Goal: Task Accomplishment & Management: Use online tool/utility

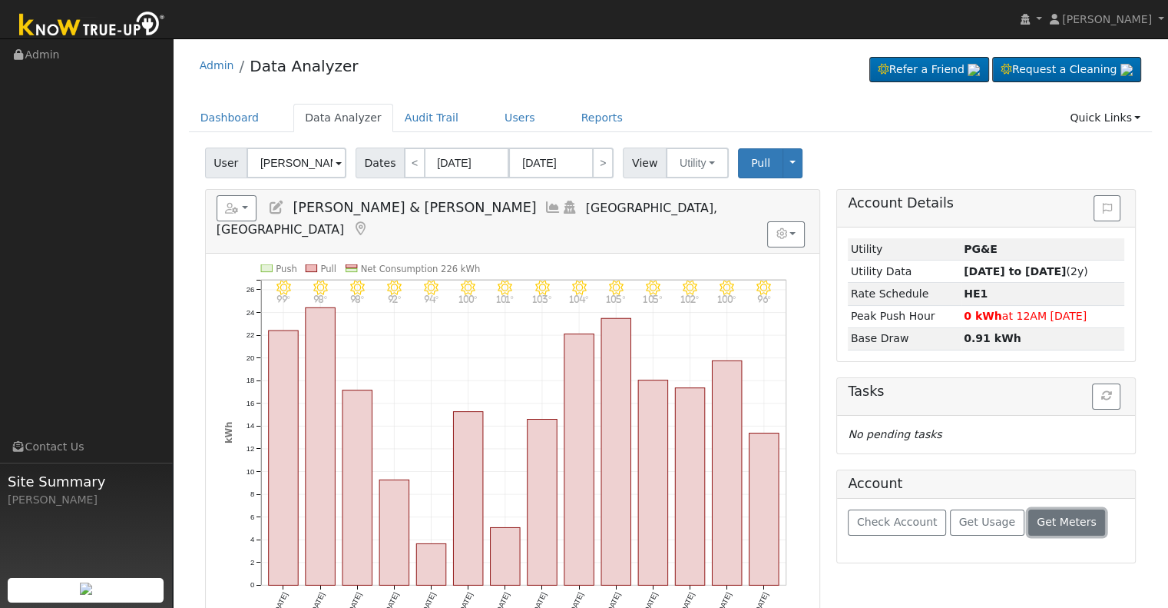
click at [1037, 518] on span "Get Meters" at bounding box center [1067, 521] width 60 height 12
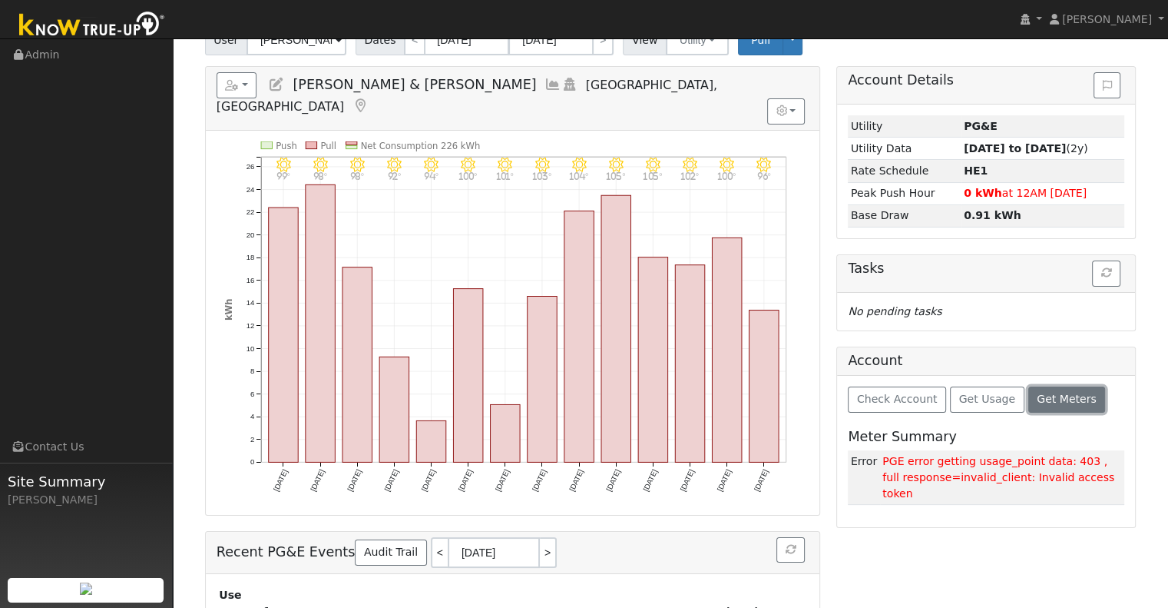
scroll to position [127, 0]
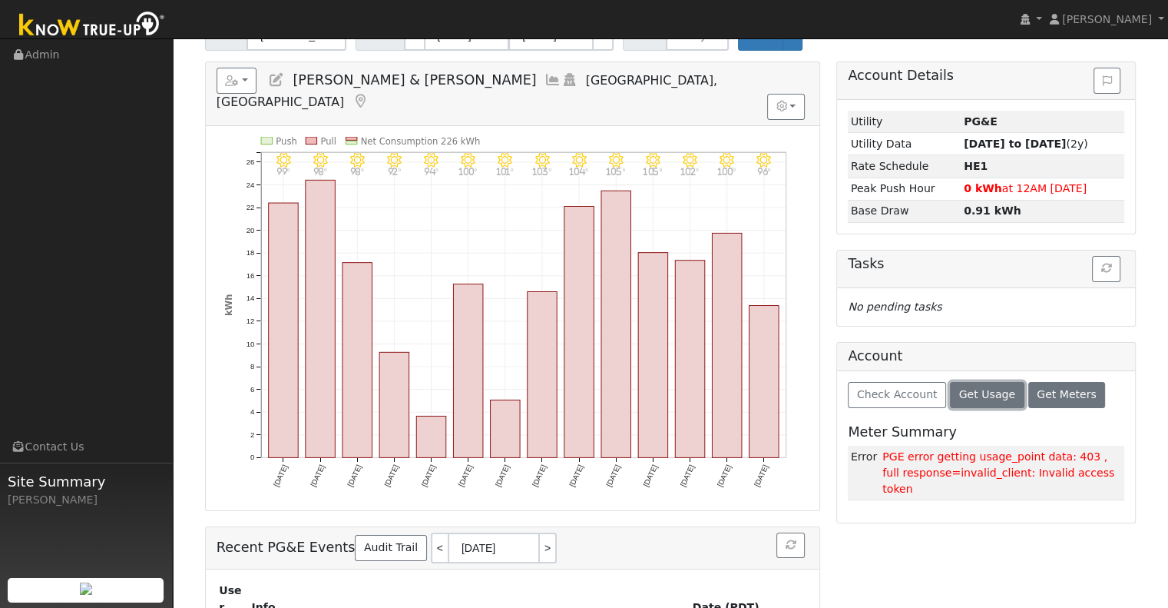
click at [972, 382] on button "Get Usage" at bounding box center [987, 395] width 75 height 26
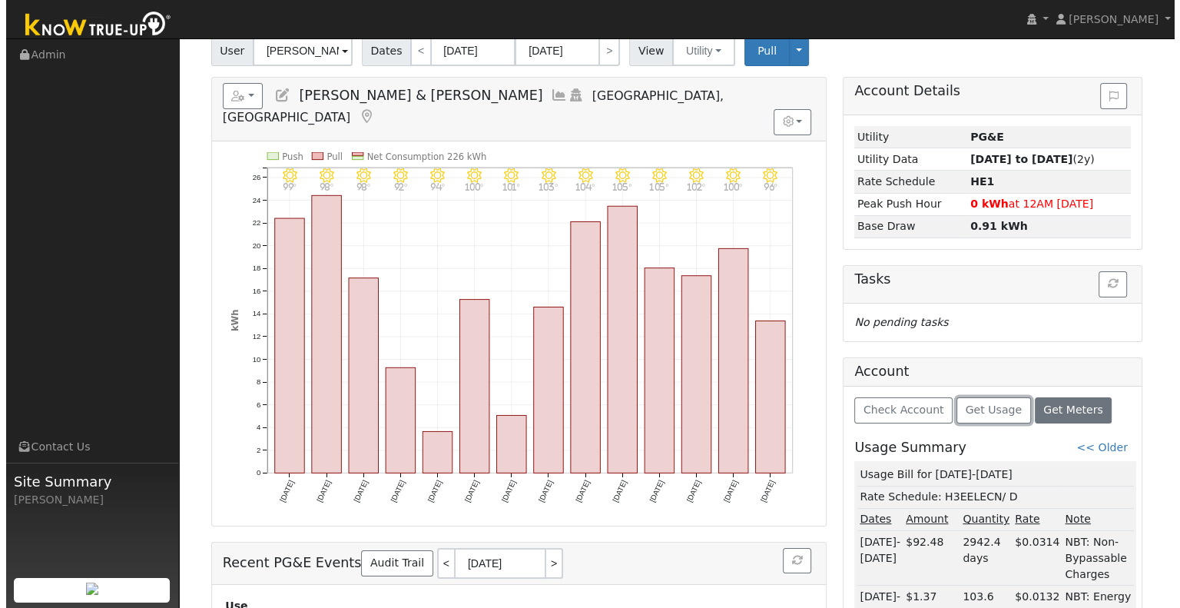
scroll to position [76, 0]
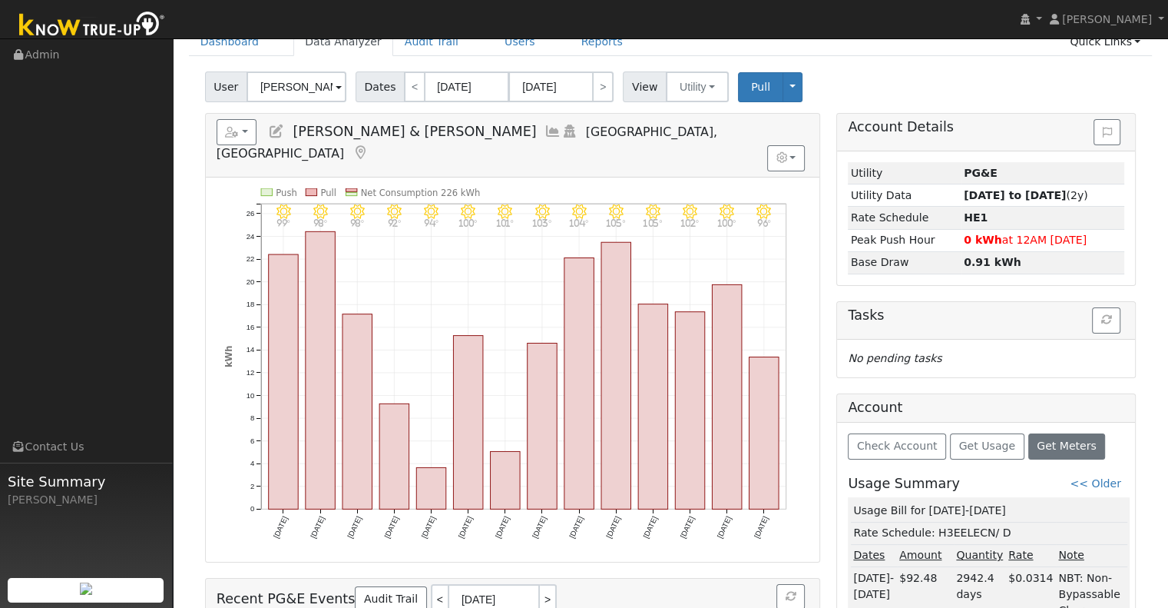
click at [545, 131] on icon at bounding box center [553, 131] width 17 height 14
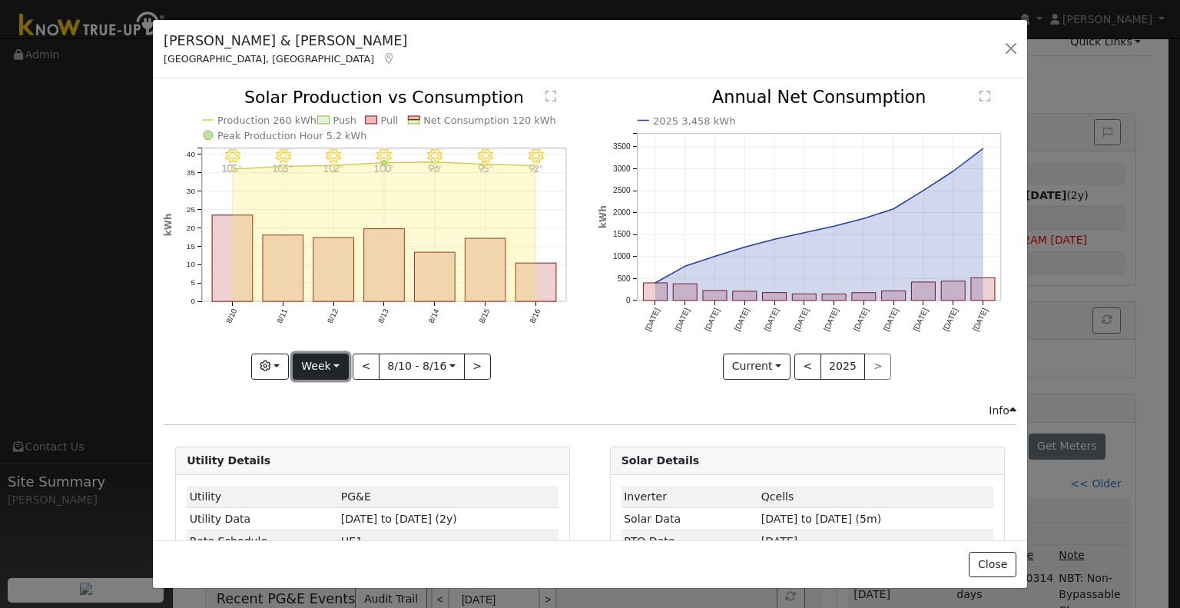
click at [337, 363] on button "Week" at bounding box center [321, 366] width 56 height 26
click at [345, 481] on link "Custom" at bounding box center [346, 484] width 107 height 22
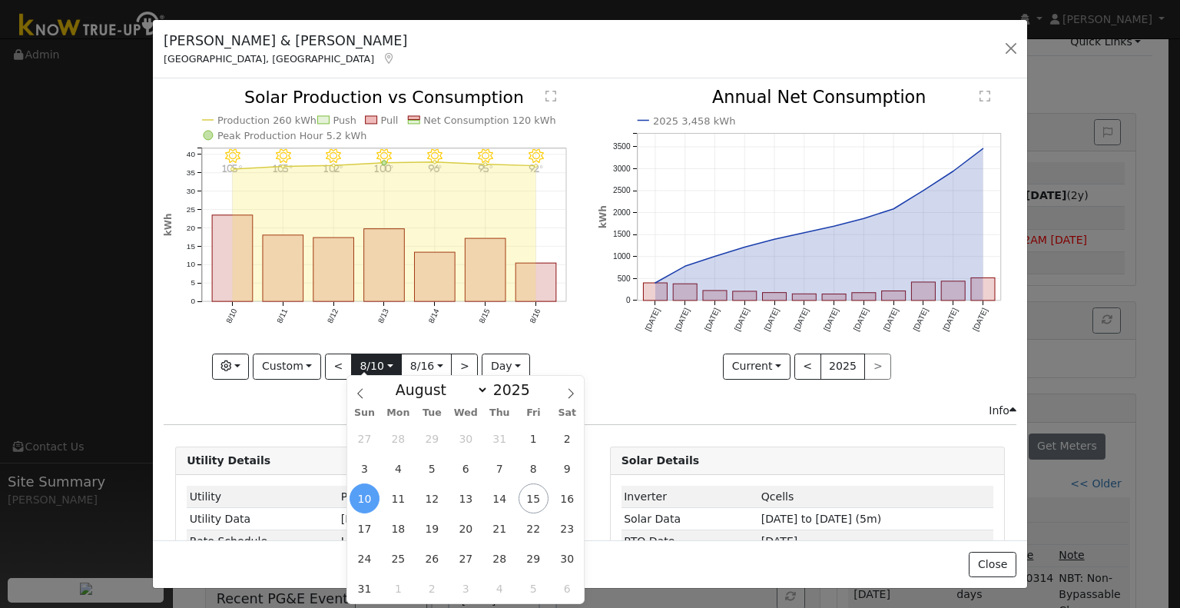
click at [387, 371] on input "2025-08-10" at bounding box center [376, 366] width 49 height 25
click at [366, 392] on span at bounding box center [360, 389] width 26 height 26
click at [363, 402] on div "Sun Mon Tue Wed Thu Fri Sat" at bounding box center [465, 413] width 237 height 22
click at [366, 392] on span at bounding box center [360, 389] width 26 height 26
select select "5"
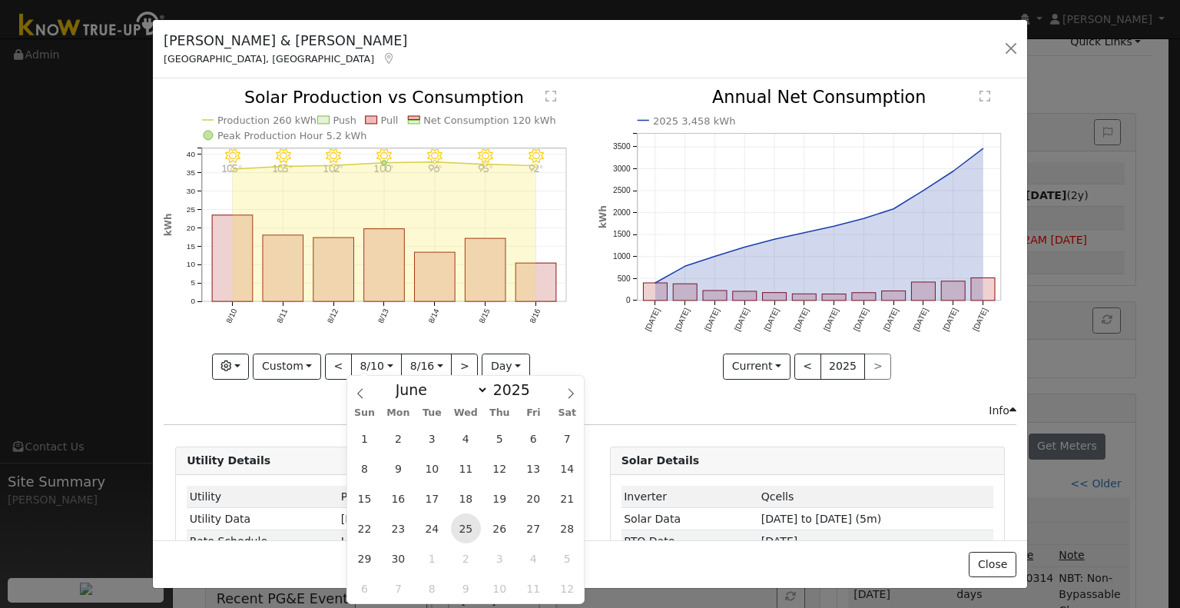
click at [459, 525] on span "25" at bounding box center [466, 528] width 30 height 30
type input "2025-06-25"
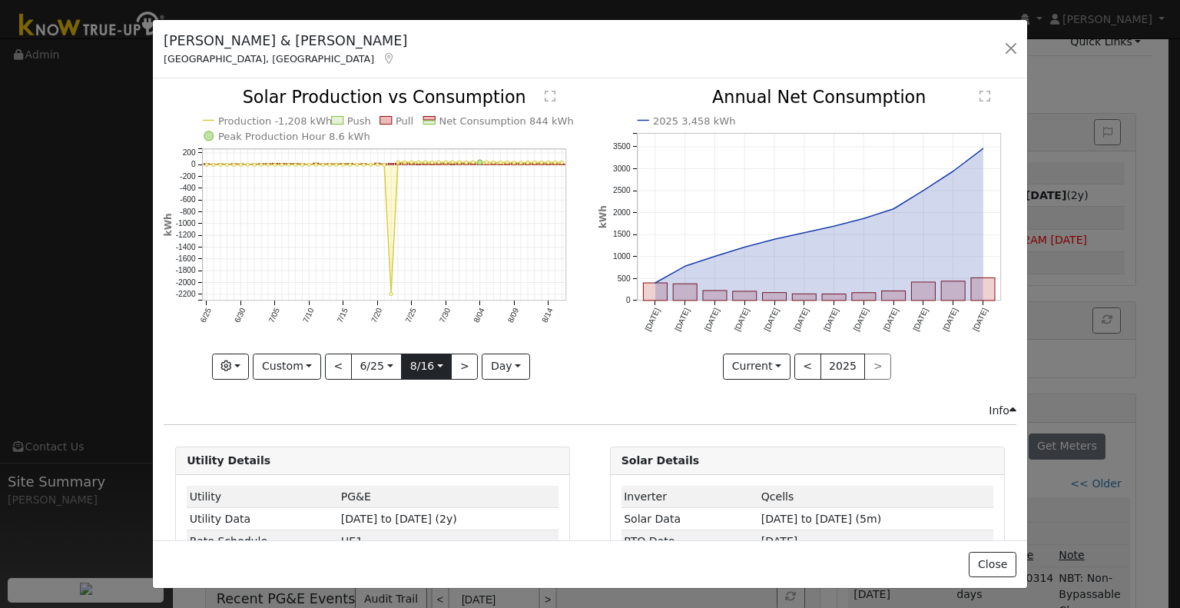
scroll to position [0, 0]
click at [427, 362] on input "2025-08-16" at bounding box center [426, 366] width 49 height 25
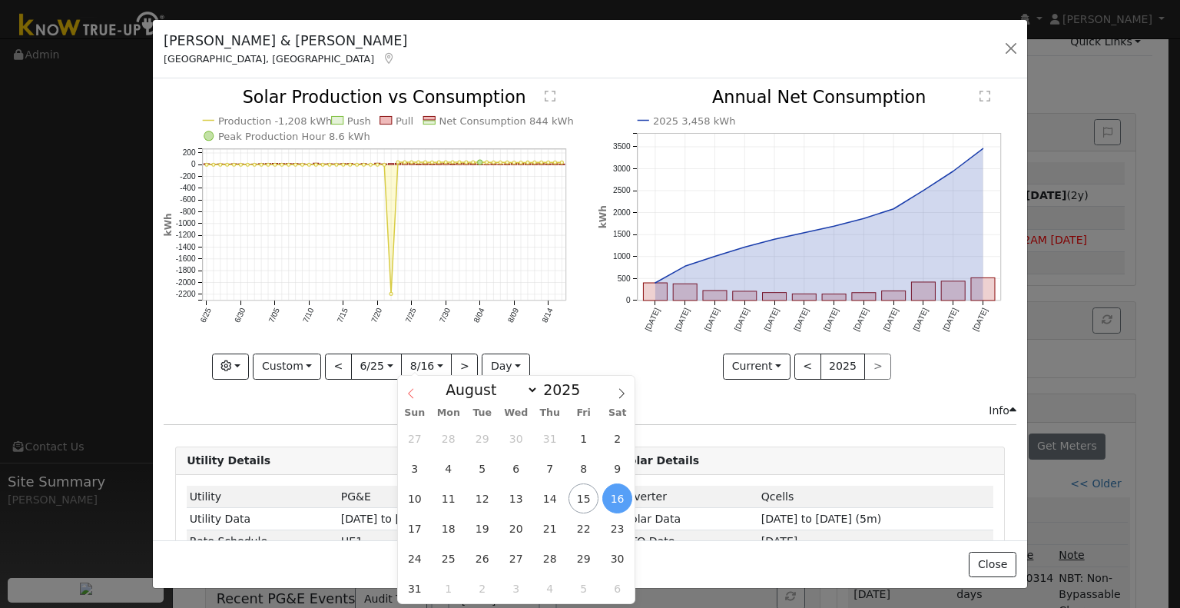
click at [415, 392] on icon at bounding box center [411, 393] width 11 height 11
select select "6"
click at [544, 530] on span "24" at bounding box center [550, 528] width 30 height 30
type input "2025-07-24"
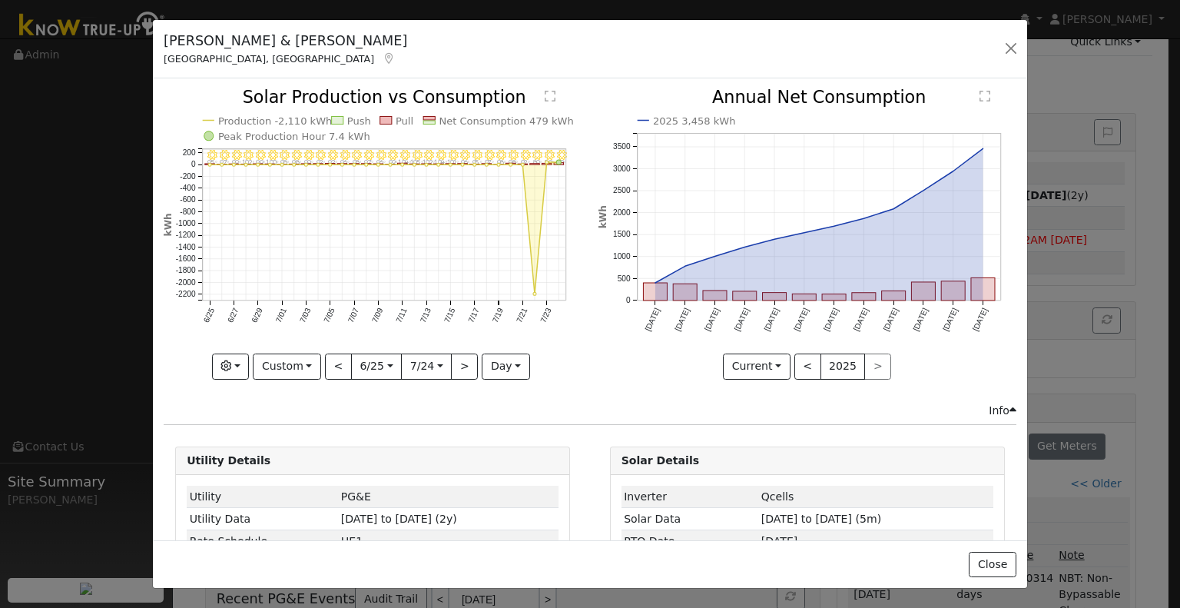
click at [280, 119] on text "Production -2,110 kWh" at bounding box center [275, 121] width 114 height 12
click at [459, 369] on button ">" at bounding box center [464, 366] width 27 height 26
type input "2025-07-25"
type input "2025-08-23"
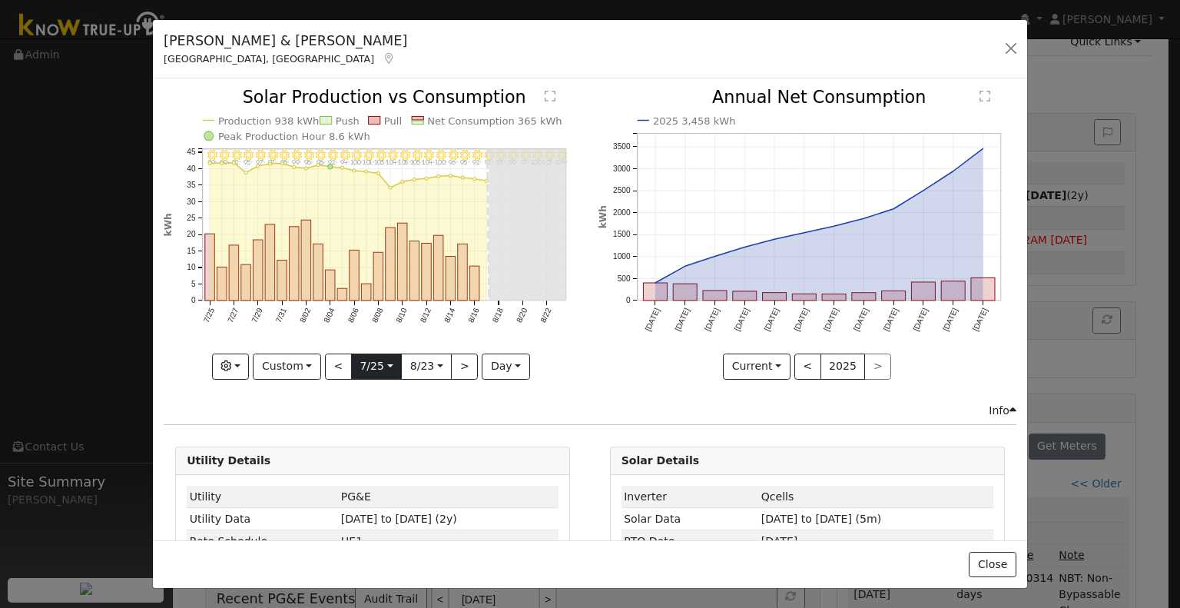
click at [364, 359] on input "2025-07-25" at bounding box center [376, 366] width 49 height 25
click at [469, 331] on icon "8/23 - Clear 104° 8/22 - Clear 105° 8/21 - Clear 100° 8/20 - Clear 97° 8/19 - C…" at bounding box center [373, 233] width 418 height 288
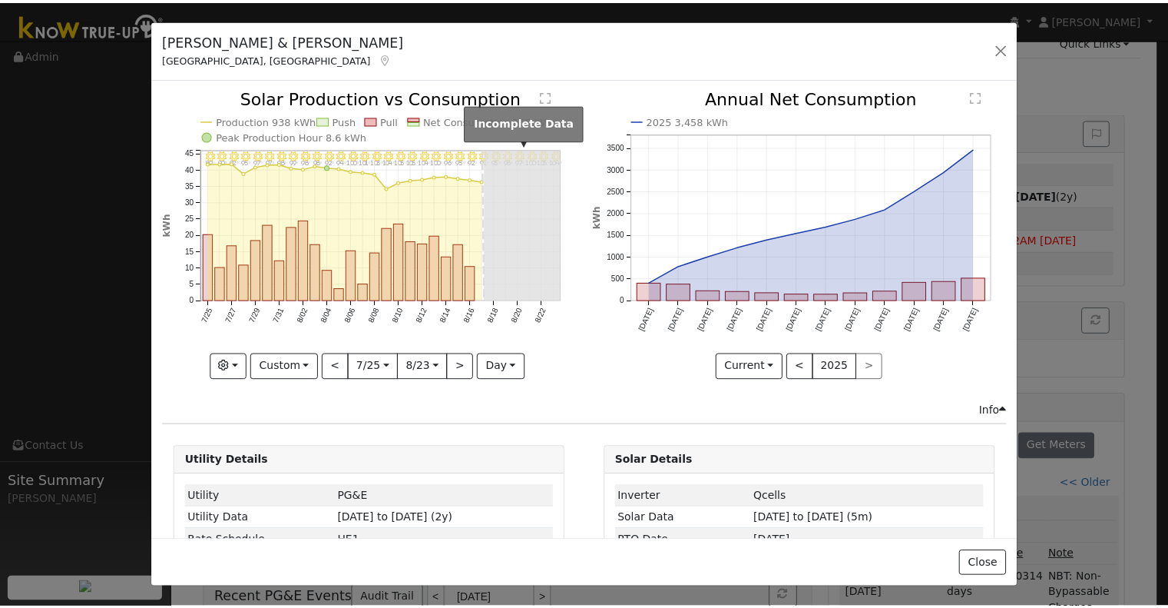
scroll to position [84, 0]
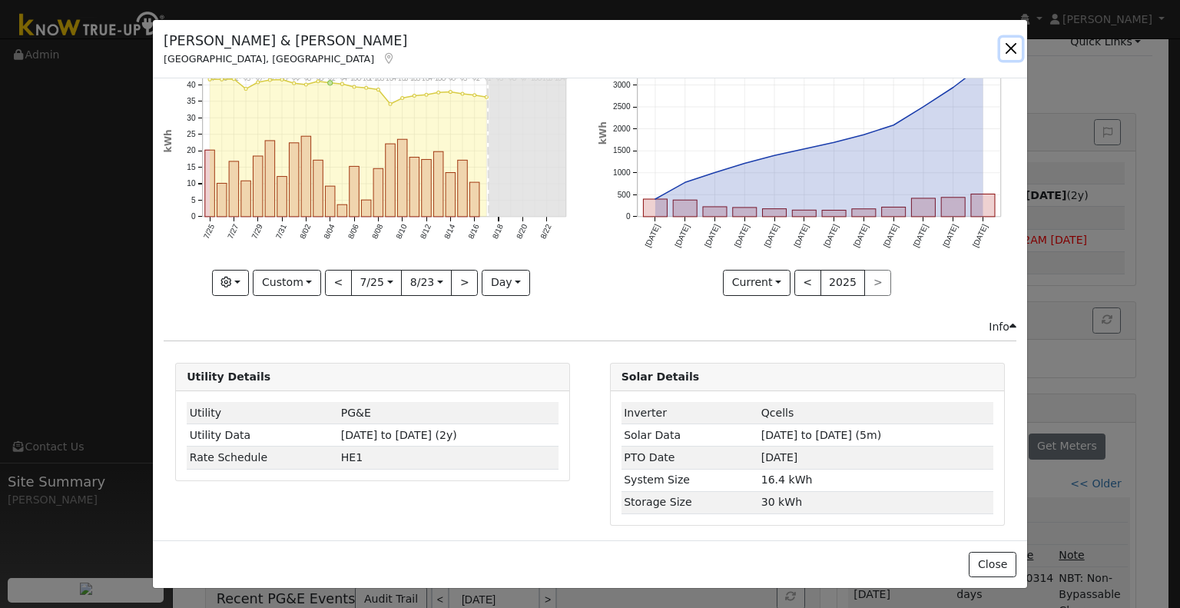
click at [1015, 48] on button "button" at bounding box center [1011, 49] width 22 height 22
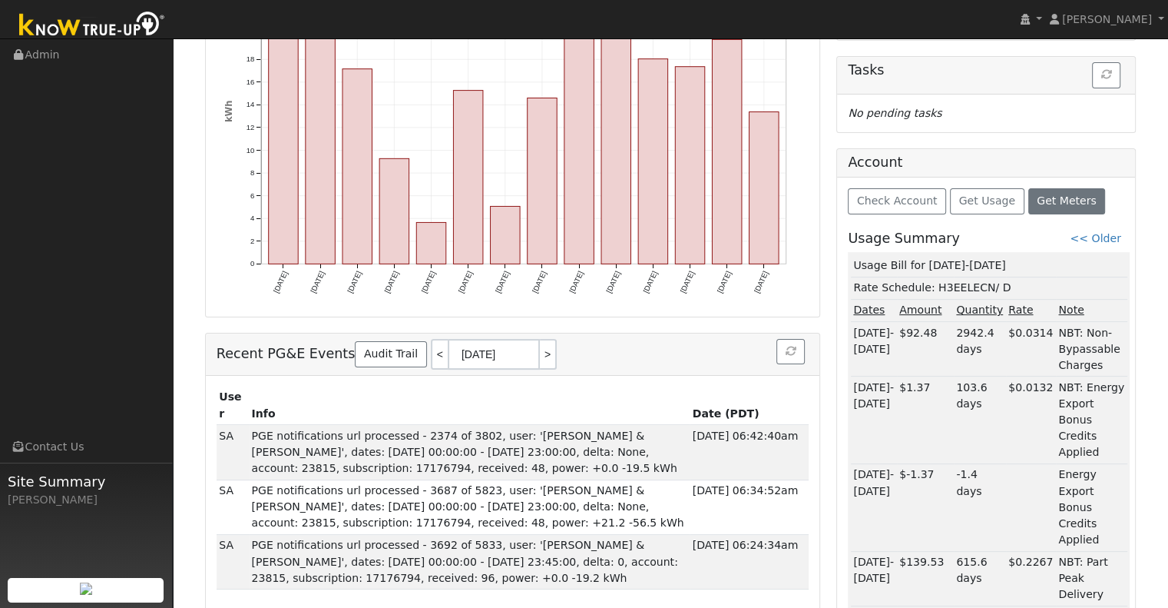
scroll to position [276, 0]
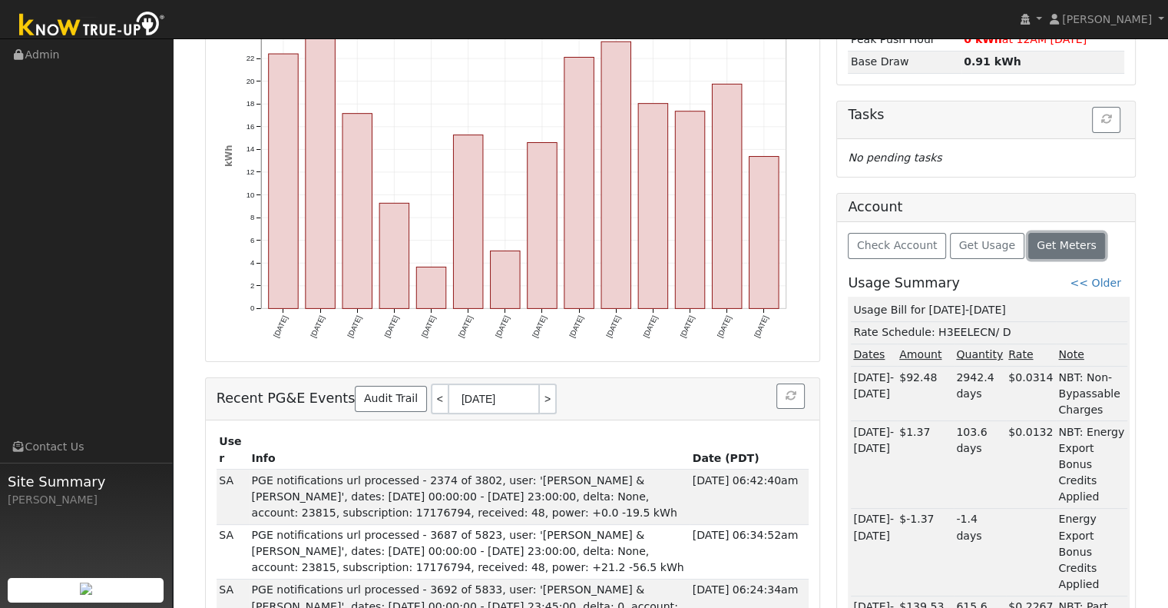
click at [1044, 245] on span "Get Meters" at bounding box center [1067, 245] width 60 height 12
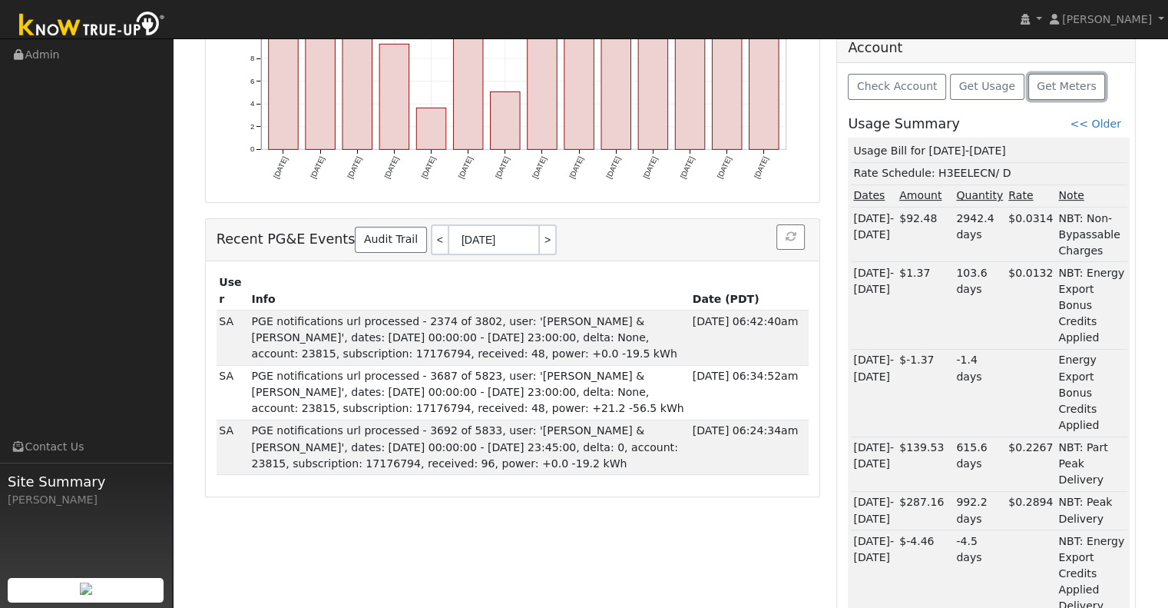
scroll to position [435, 0]
click at [1047, 87] on span "Get Meters" at bounding box center [1067, 87] width 60 height 12
click at [916, 85] on span "Check Account" at bounding box center [897, 87] width 81 height 12
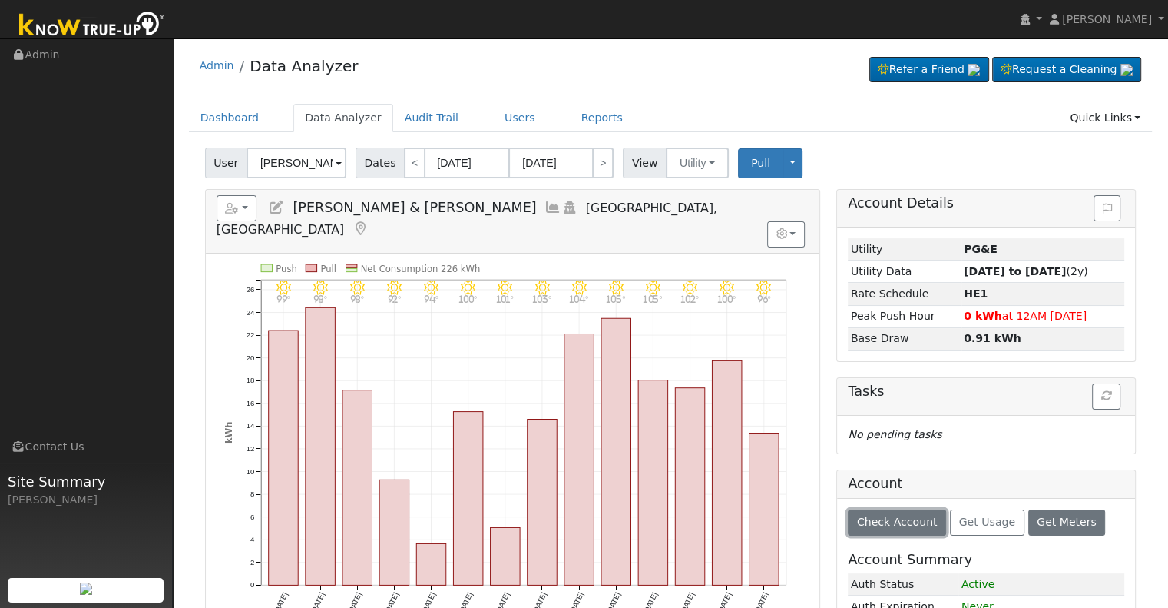
scroll to position [0, 0]
click at [783, 157] on button "Toggle Dropdown" at bounding box center [793, 163] width 20 height 30
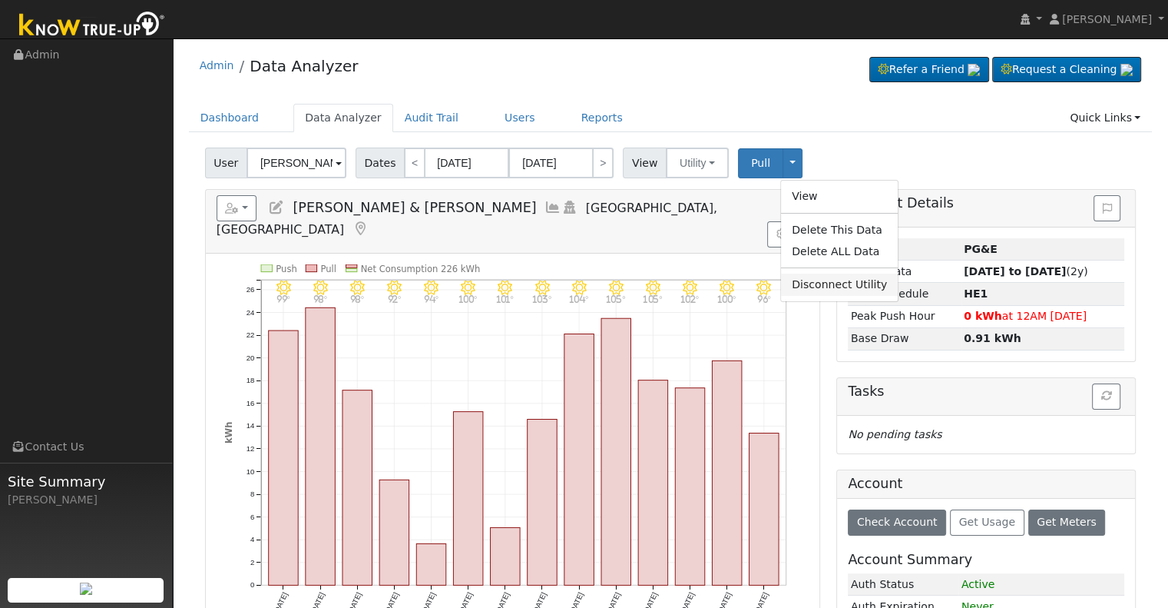
click at [807, 279] on link "Disconnect Utility" at bounding box center [839, 284] width 117 height 22
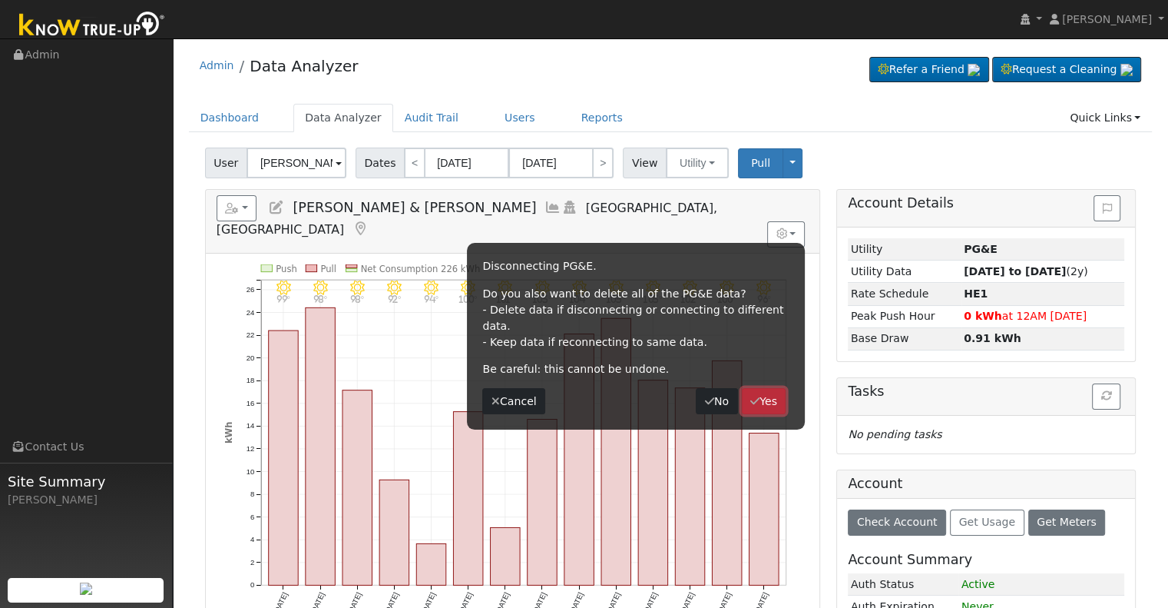
click at [771, 388] on button "Yes" at bounding box center [764, 401] width 45 height 26
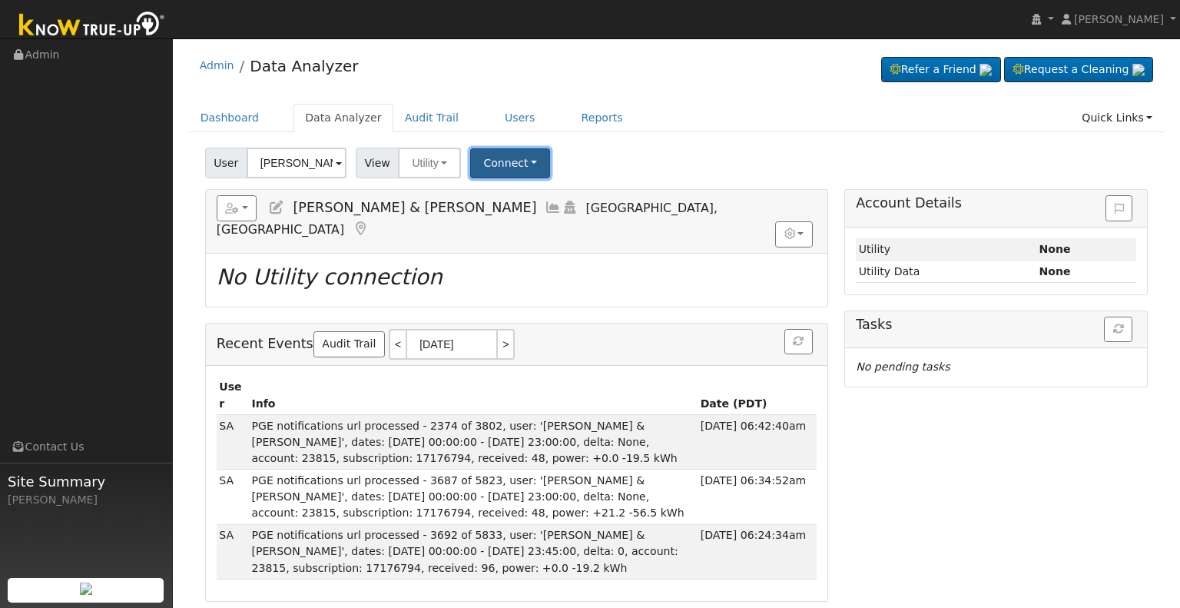
click at [512, 164] on button "Connect" at bounding box center [510, 163] width 80 height 30
click at [522, 192] on link "Select a Provider" at bounding box center [531, 197] width 120 height 22
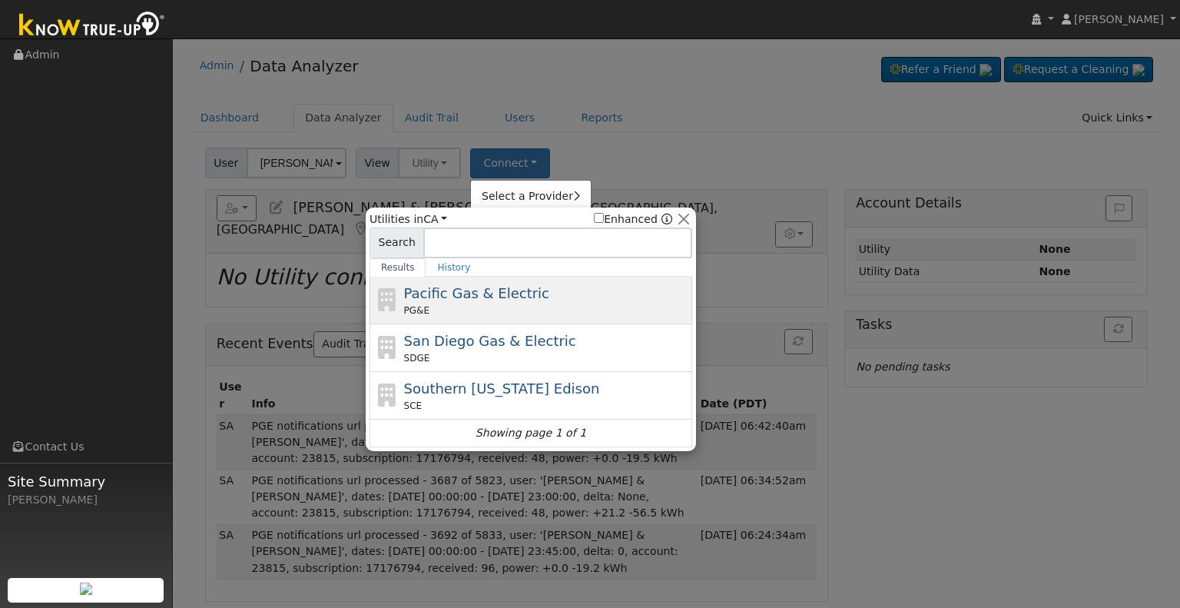
click at [548, 299] on div "Pacific Gas & Electric PG&E" at bounding box center [546, 300] width 285 height 35
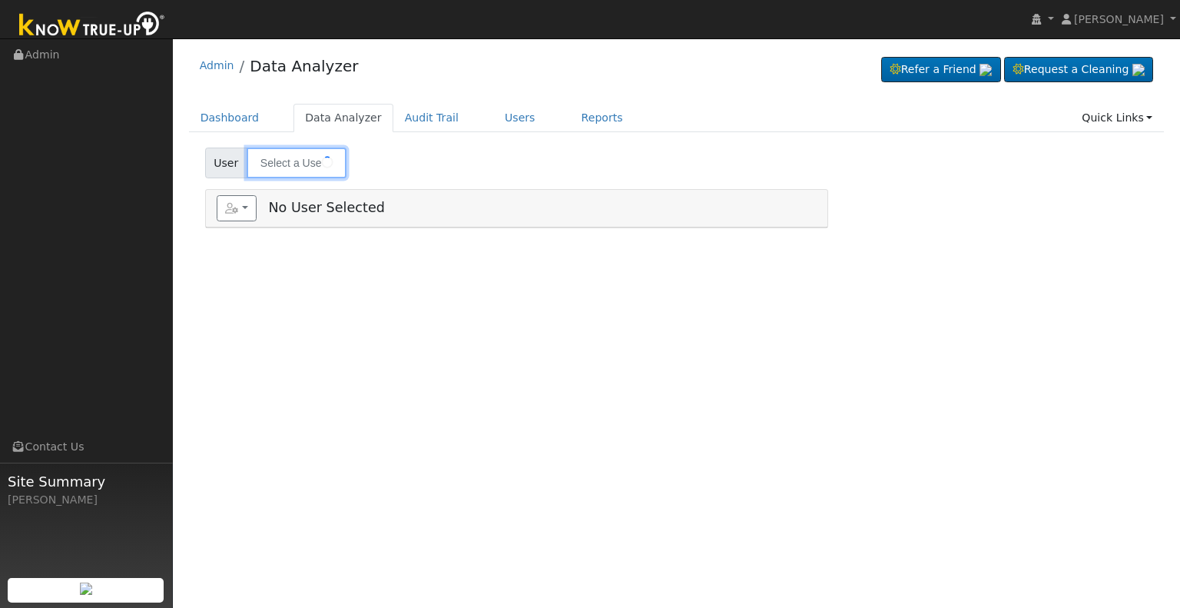
type input "[PERSON_NAME] & [PERSON_NAME]"
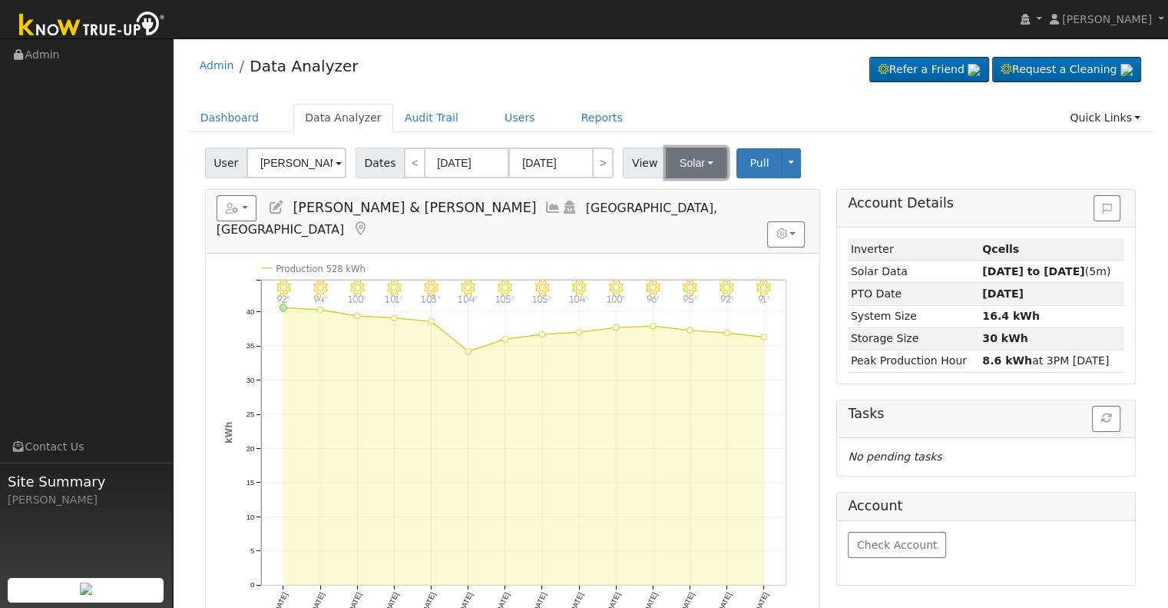
click at [694, 162] on button "Solar" at bounding box center [696, 162] width 61 height 31
click at [696, 193] on link "Utility" at bounding box center [716, 197] width 107 height 22
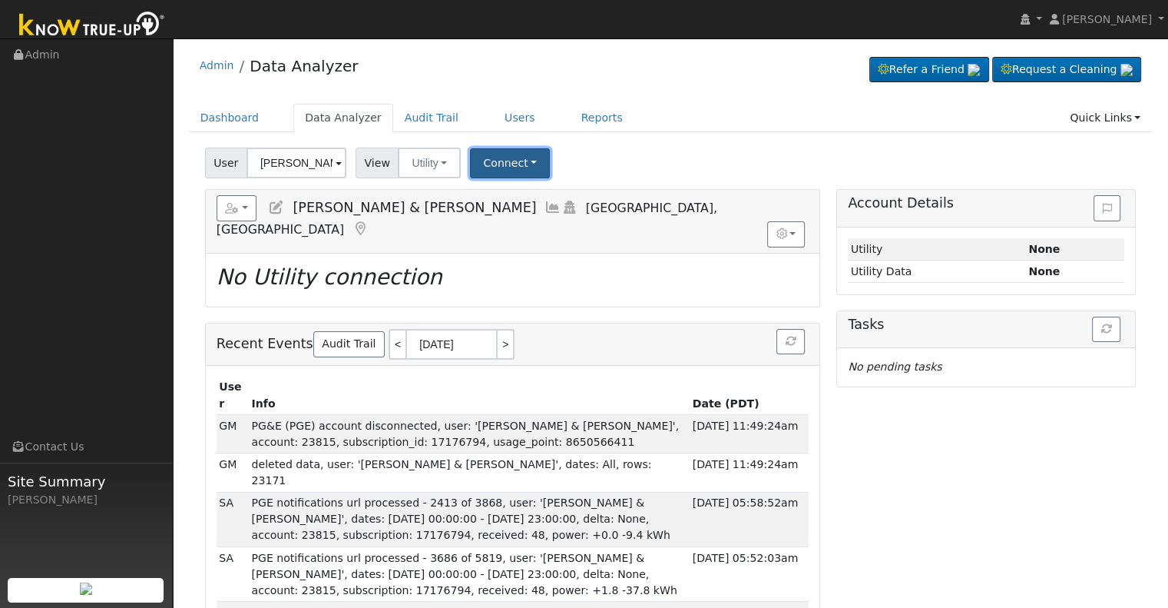
click at [529, 169] on button "Connect" at bounding box center [510, 163] width 80 height 30
click at [535, 205] on link "Select a Provider" at bounding box center [531, 197] width 120 height 22
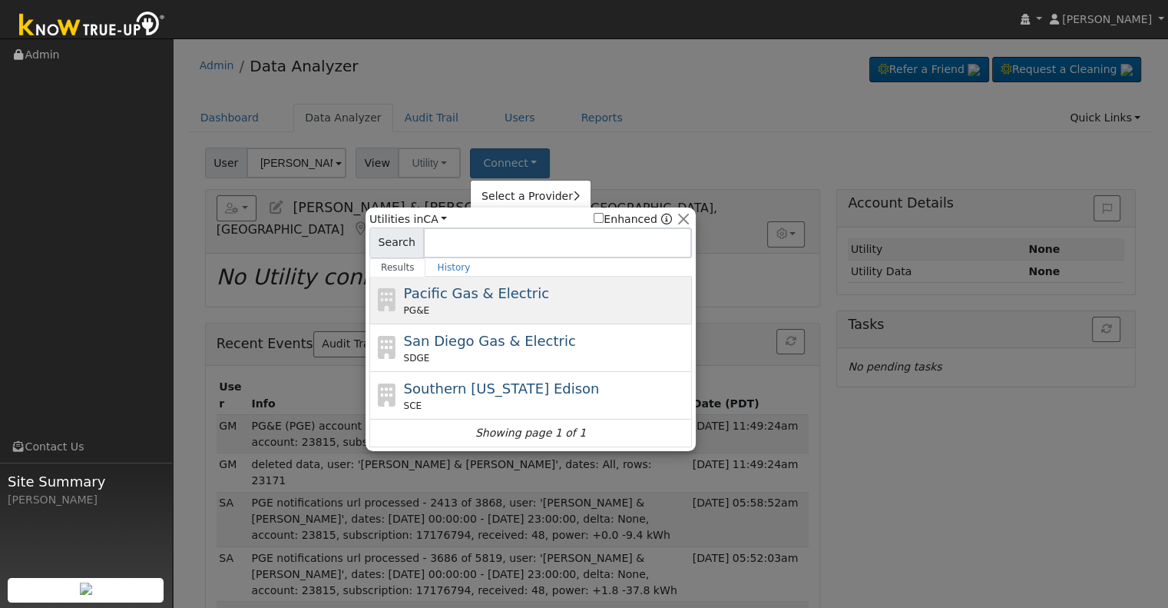
click at [553, 293] on div "Pacific Gas & Electric PG&E" at bounding box center [546, 300] width 285 height 35
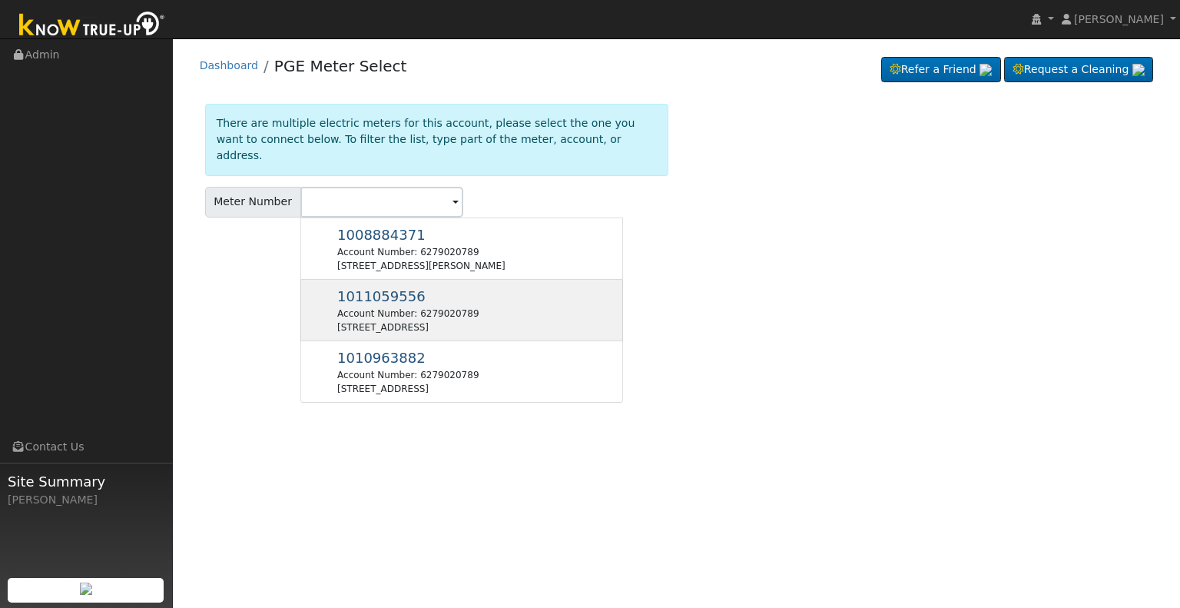
click at [478, 286] on div "1011059556 Account Number: 6279020789 [STREET_ADDRESS]" at bounding box center [407, 310] width 141 height 48
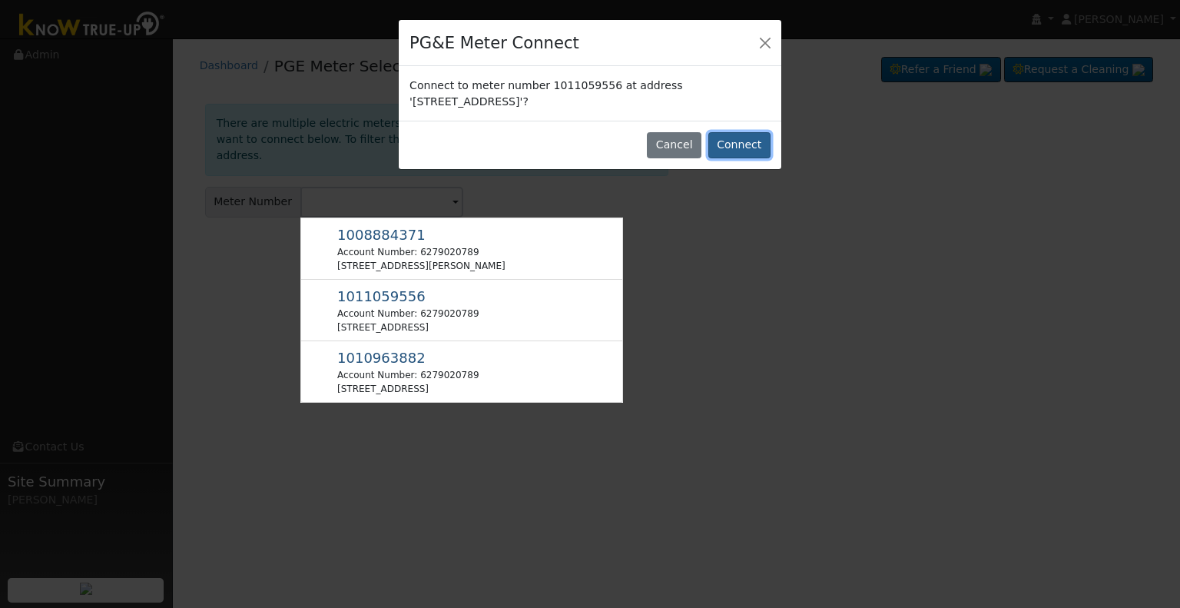
click at [740, 147] on button "Connect" at bounding box center [739, 145] width 62 height 26
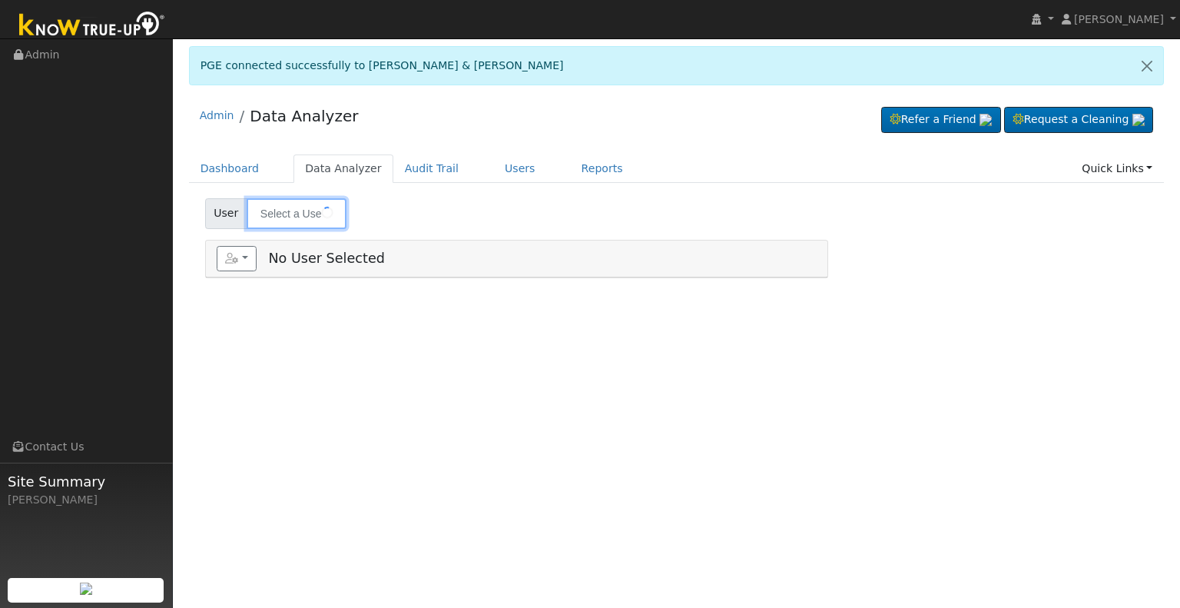
type input "[PERSON_NAME] & [PERSON_NAME]"
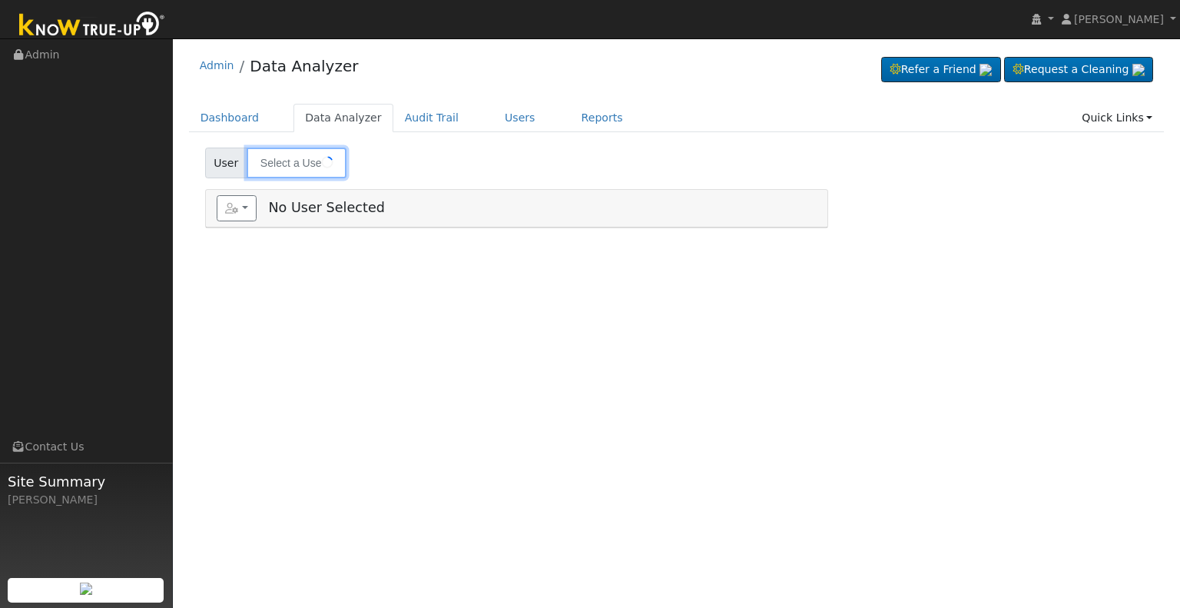
type input "[PERSON_NAME] & [PERSON_NAME]"
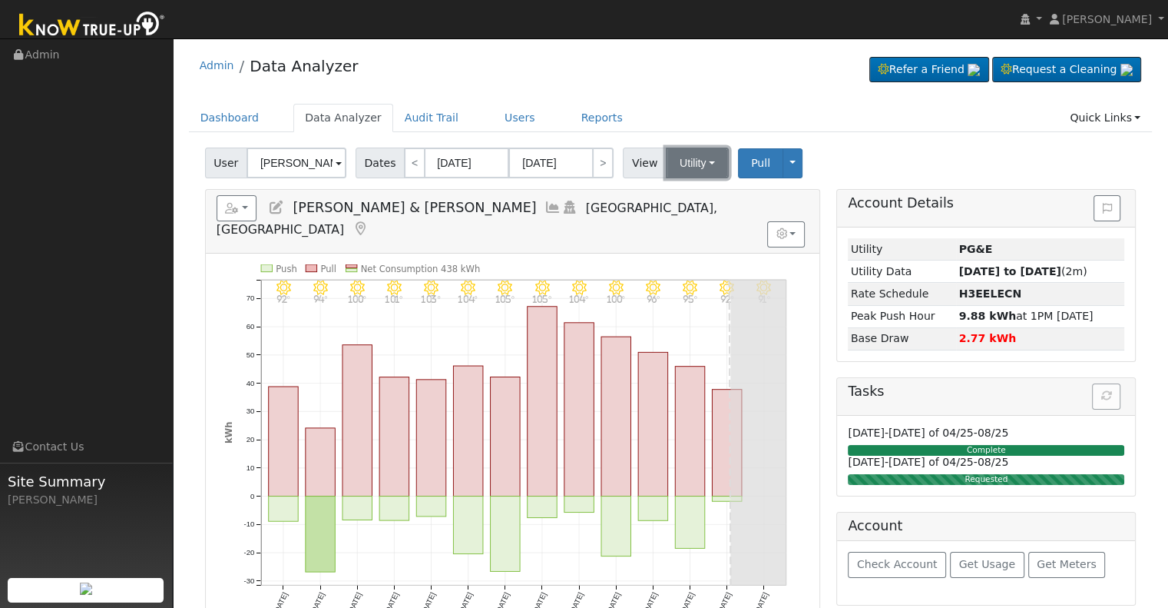
click at [677, 171] on button "Utility" at bounding box center [697, 162] width 63 height 31
click at [678, 211] on link "Solar" at bounding box center [716, 219] width 107 height 22
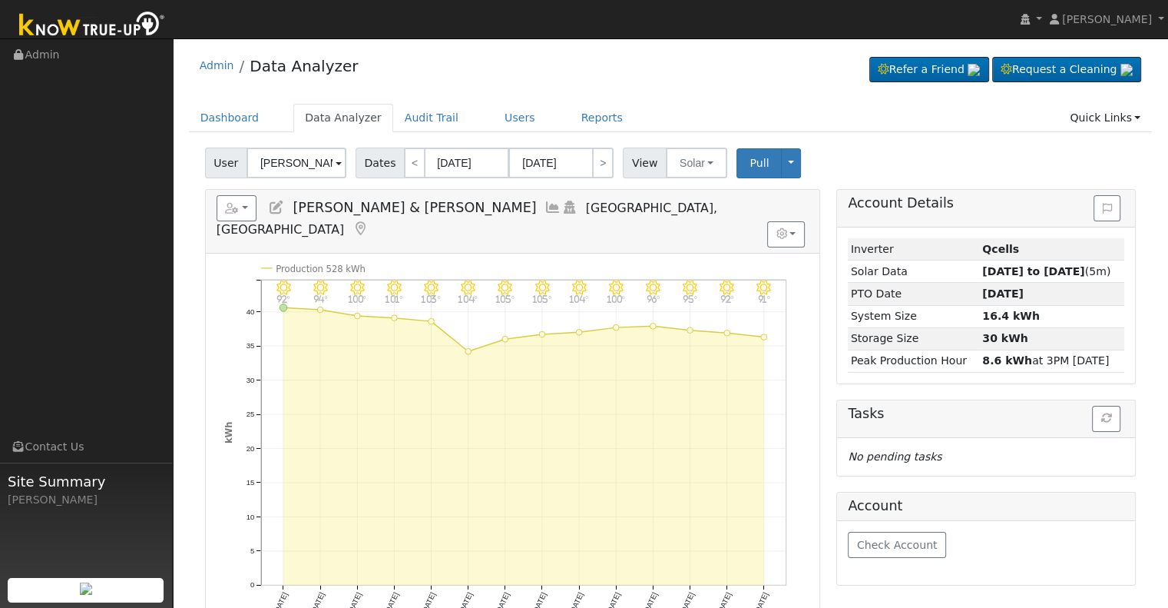
click at [545, 208] on icon at bounding box center [553, 207] width 17 height 14
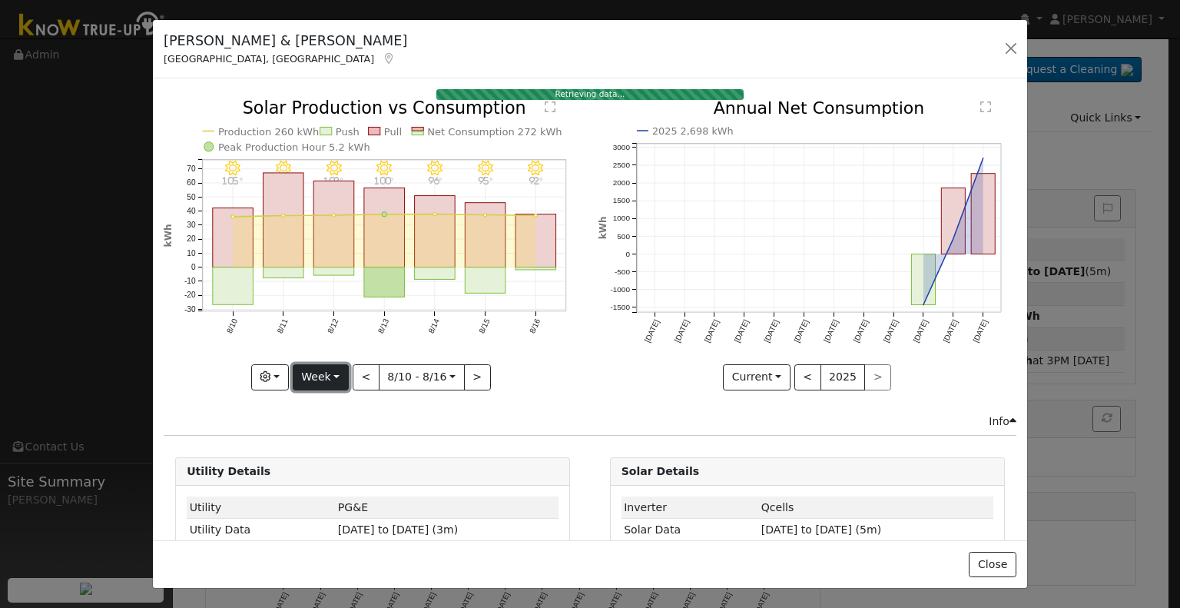
click at [332, 372] on button "Week" at bounding box center [321, 377] width 56 height 26
click at [364, 484] on link "Custom" at bounding box center [346, 495] width 107 height 22
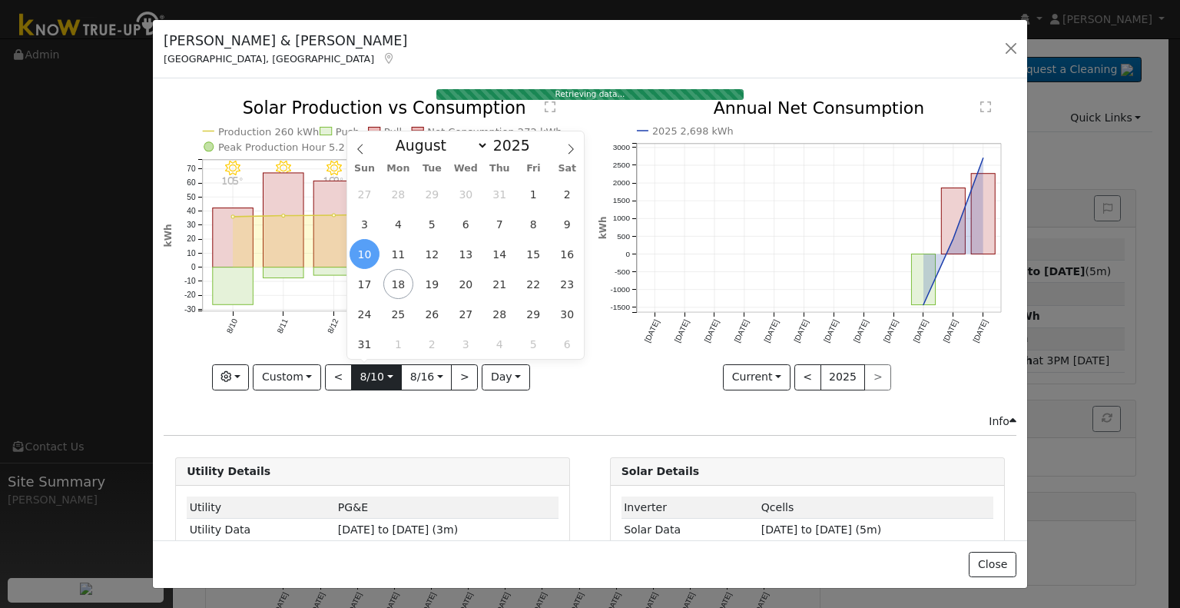
click at [381, 377] on input "2025-08-10" at bounding box center [376, 377] width 49 height 25
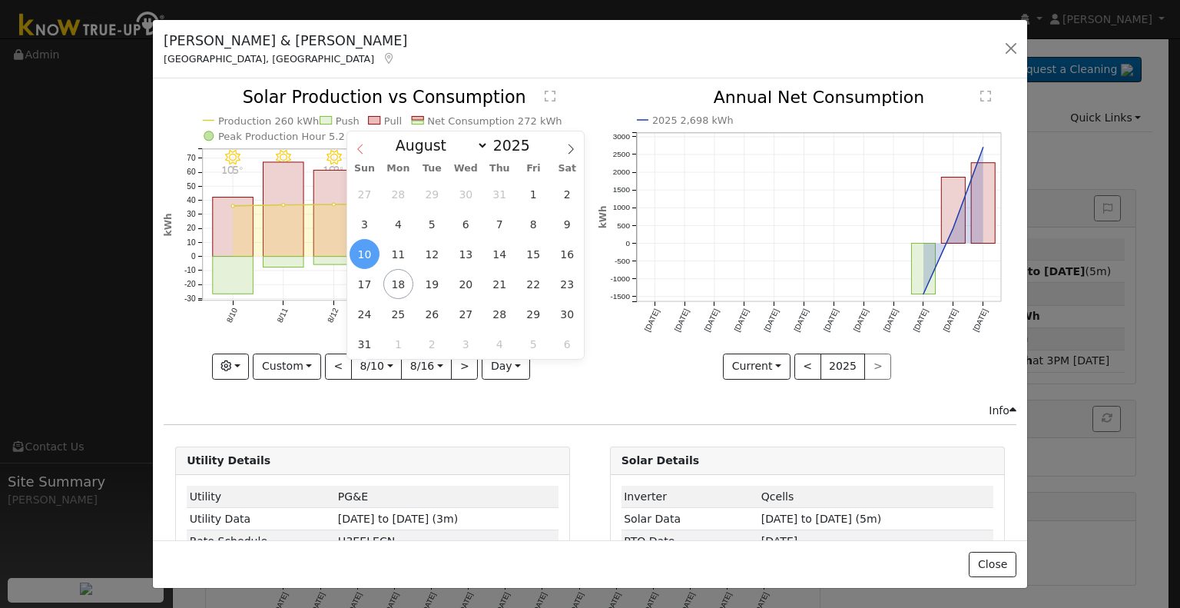
click at [361, 154] on icon at bounding box center [360, 149] width 11 height 11
select select "5"
click at [433, 283] on span "24" at bounding box center [432, 284] width 30 height 30
type input "2025-06-24"
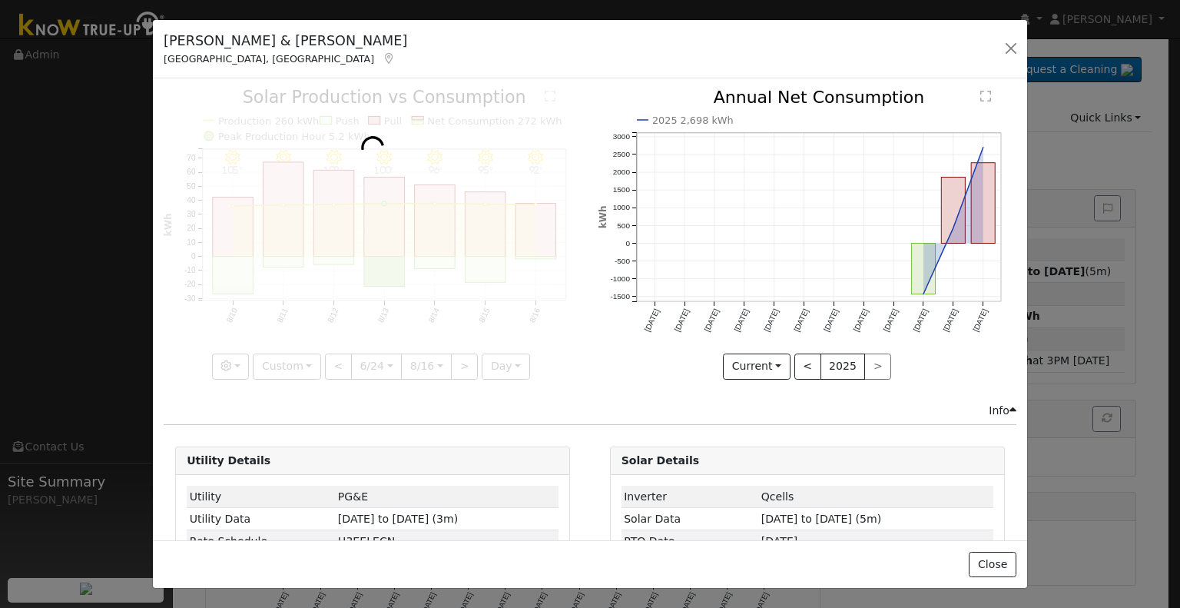
scroll to position [0, 11]
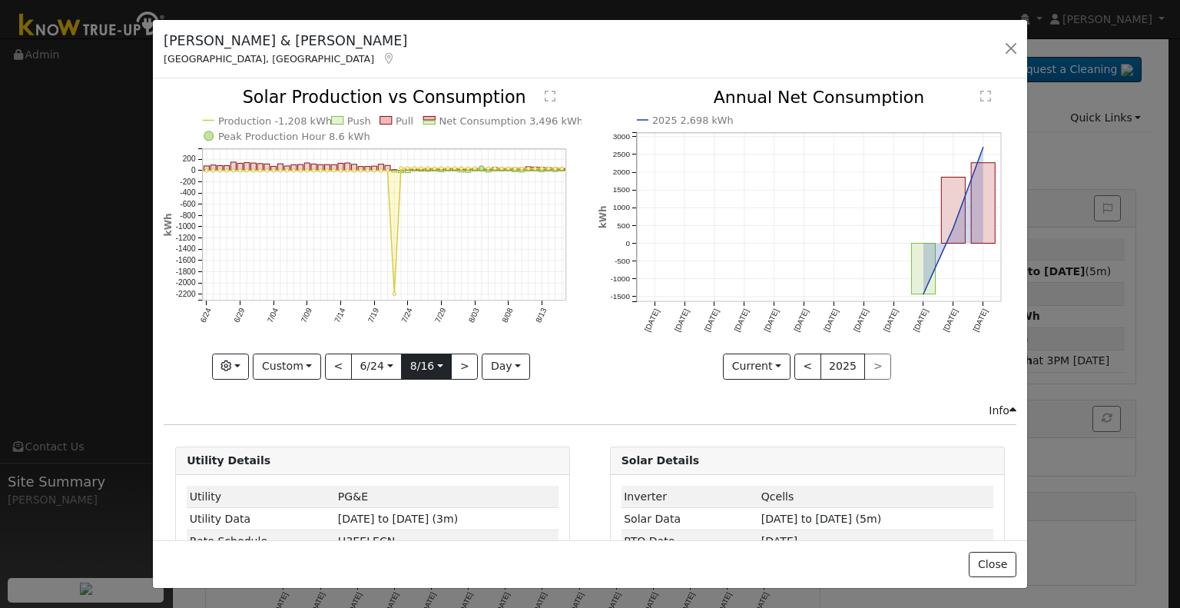
click at [434, 366] on input "2025-08-16" at bounding box center [426, 366] width 49 height 25
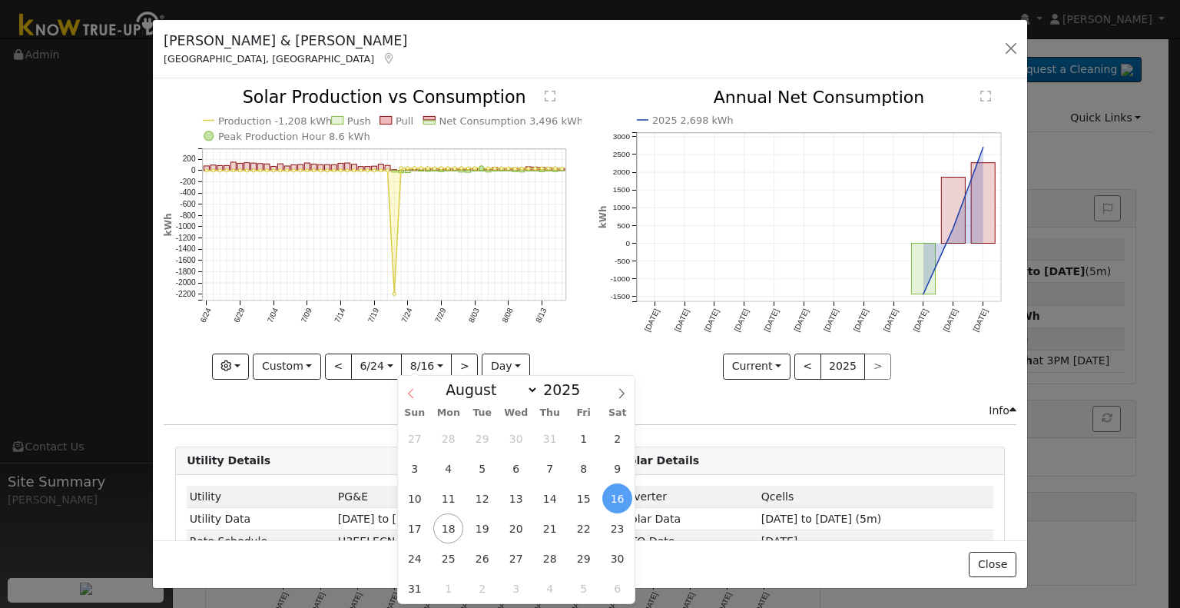
click at [413, 397] on icon at bounding box center [411, 393] width 11 height 11
select select "6"
click at [514, 525] on span "23" at bounding box center [516, 528] width 30 height 30
type input "2025-07-23"
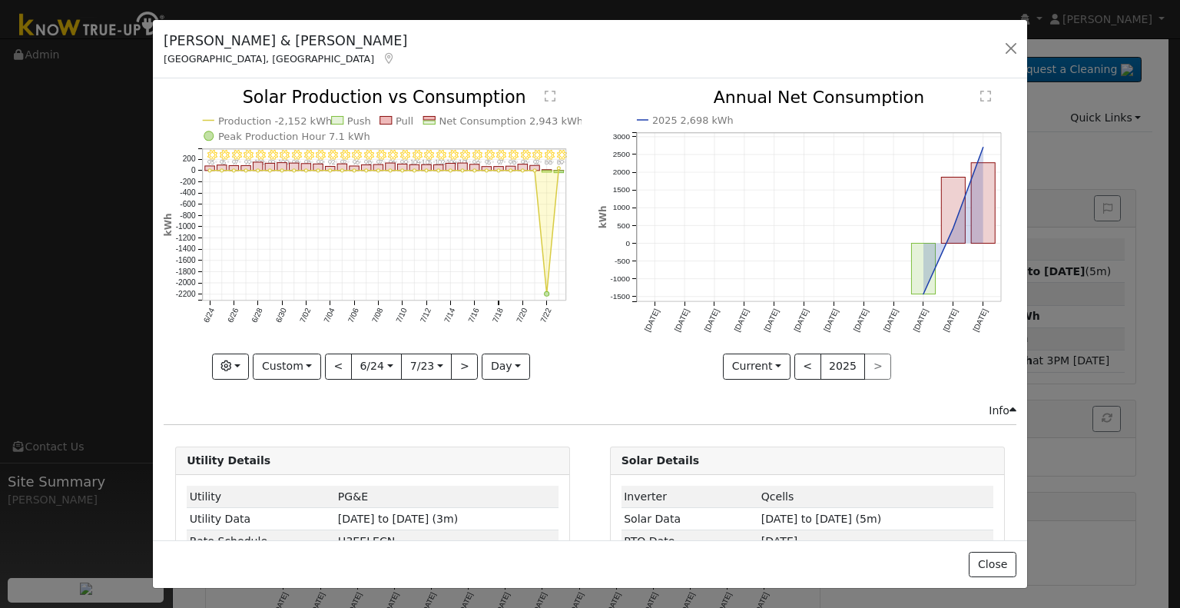
click at [270, 122] on text "Production -2,152 kWh" at bounding box center [275, 121] width 114 height 12
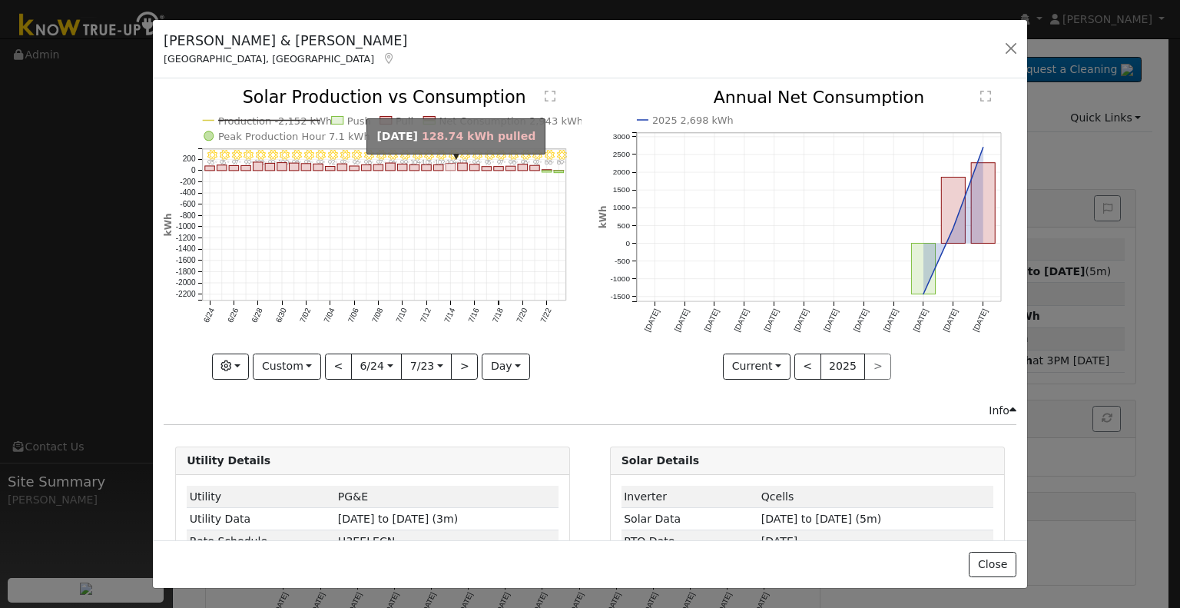
click at [449, 166] on rect "onclick=""" at bounding box center [450, 167] width 10 height 7
type input "2025-07-14"
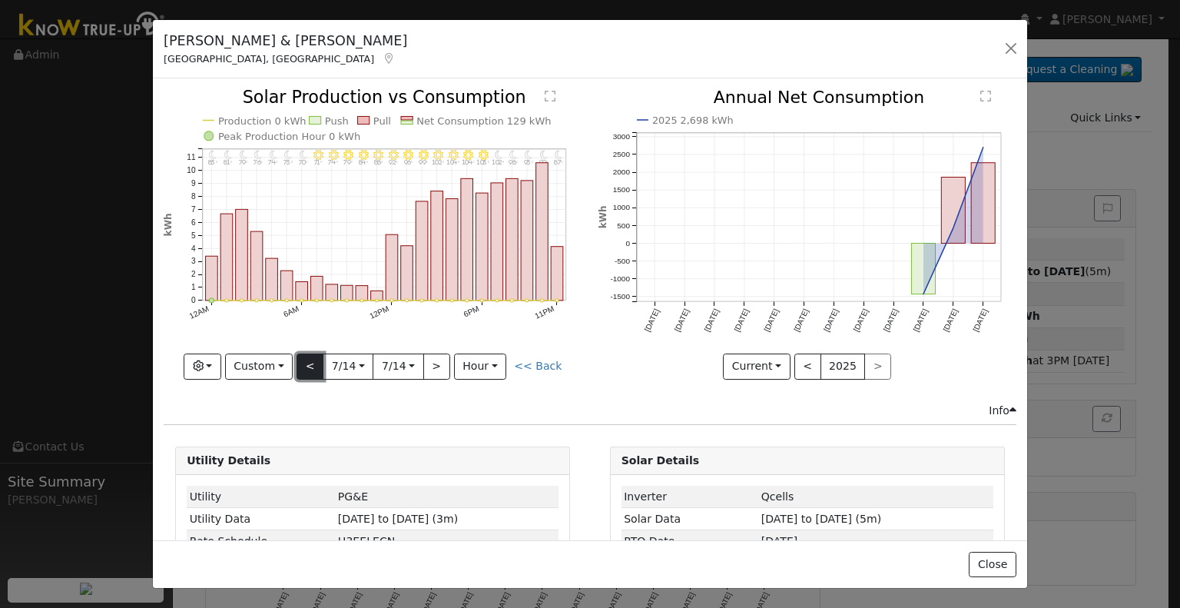
click at [316, 359] on button "<" at bounding box center [309, 366] width 27 height 26
type input "2025-07-13"
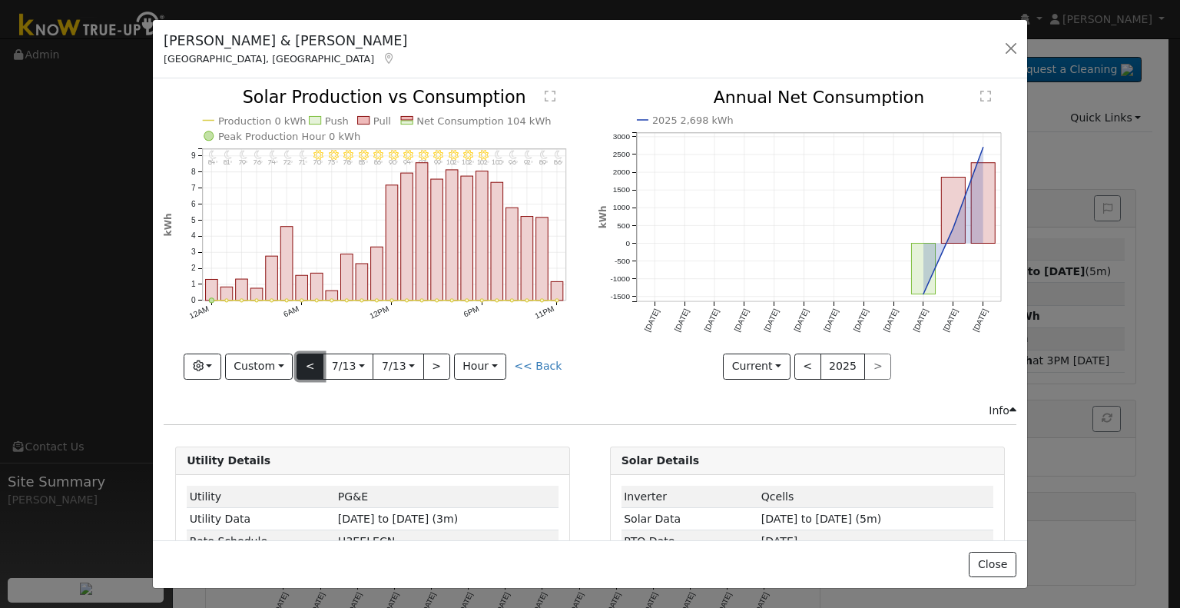
click at [316, 359] on button "<" at bounding box center [309, 366] width 27 height 26
type input "2025-07-12"
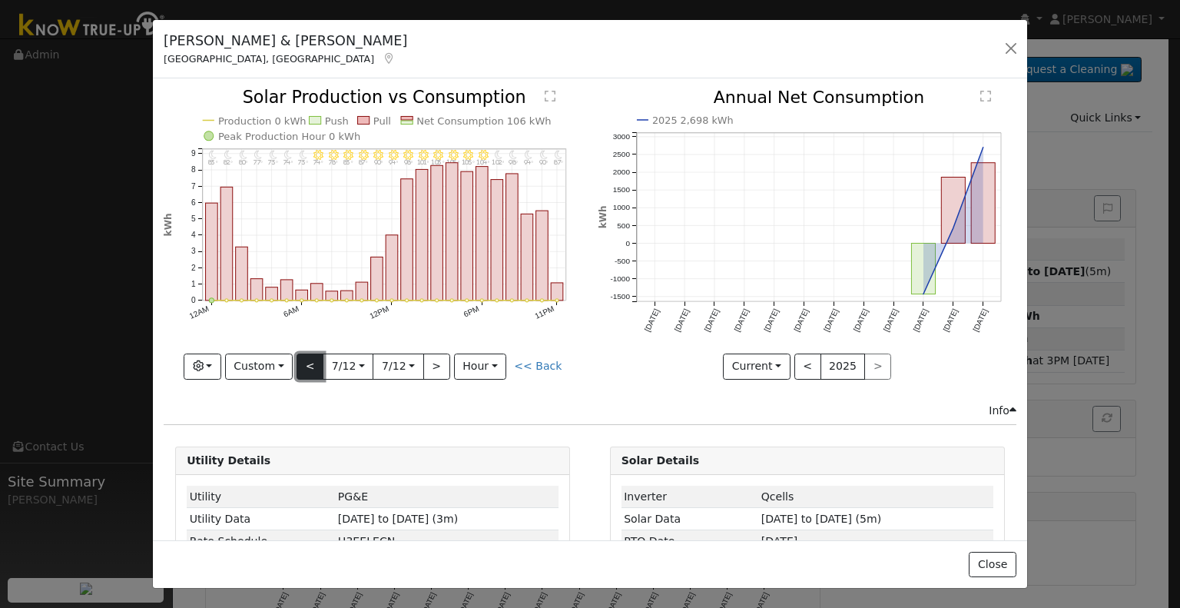
click at [316, 359] on button "<" at bounding box center [309, 366] width 27 height 26
type input "2025-07-11"
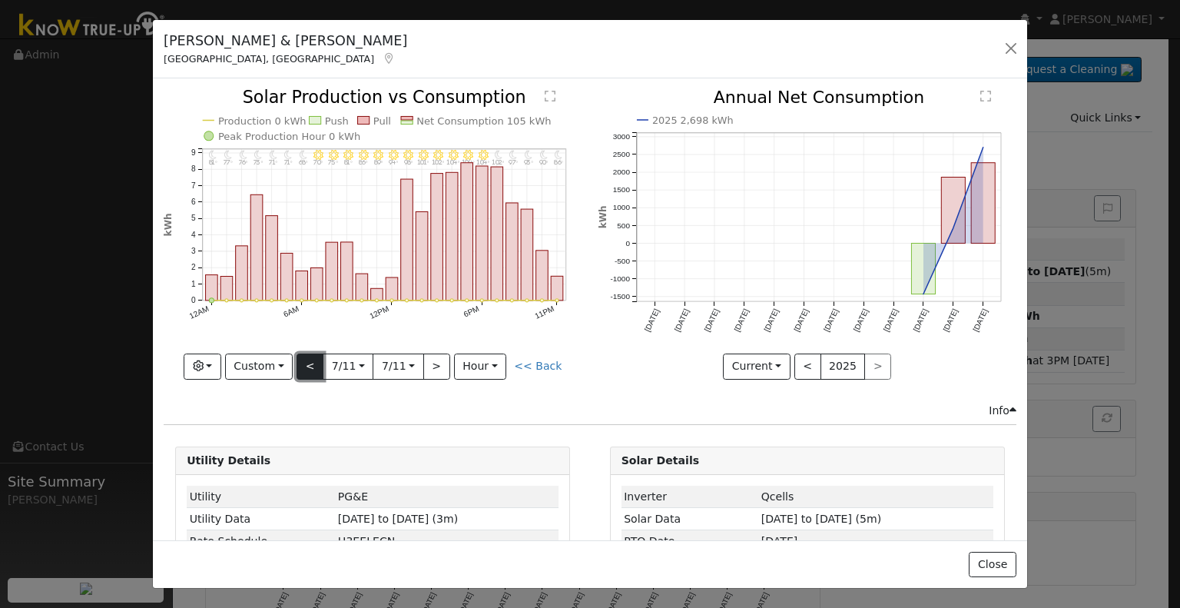
click at [316, 359] on button "<" at bounding box center [309, 366] width 27 height 26
type input "2025-07-10"
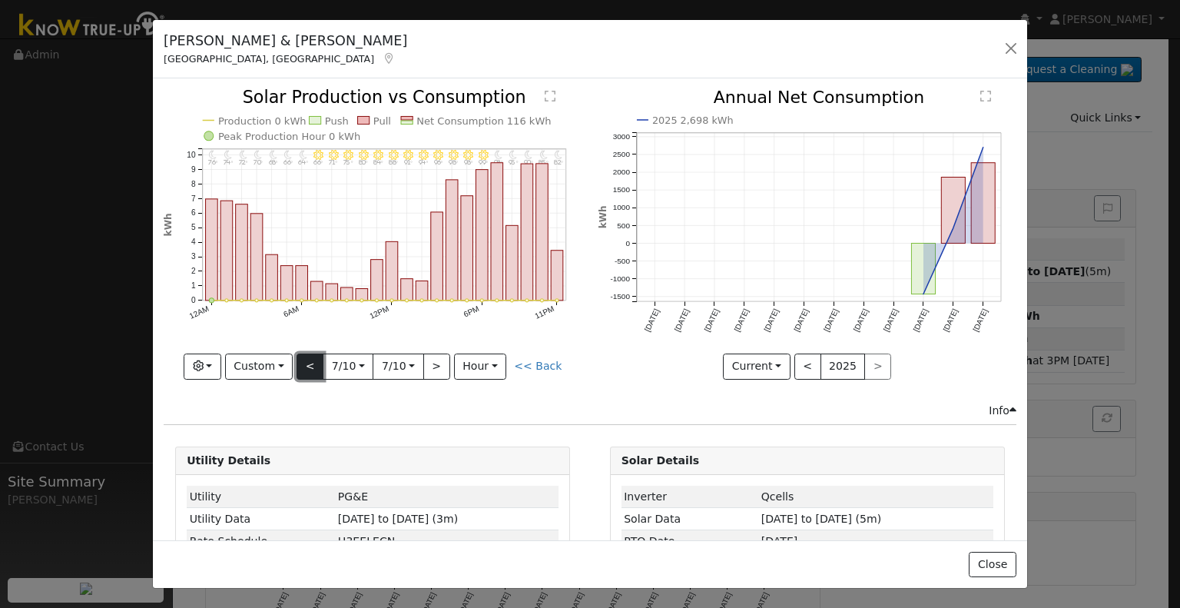
click at [316, 359] on button "<" at bounding box center [309, 366] width 27 height 26
type input "2025-07-09"
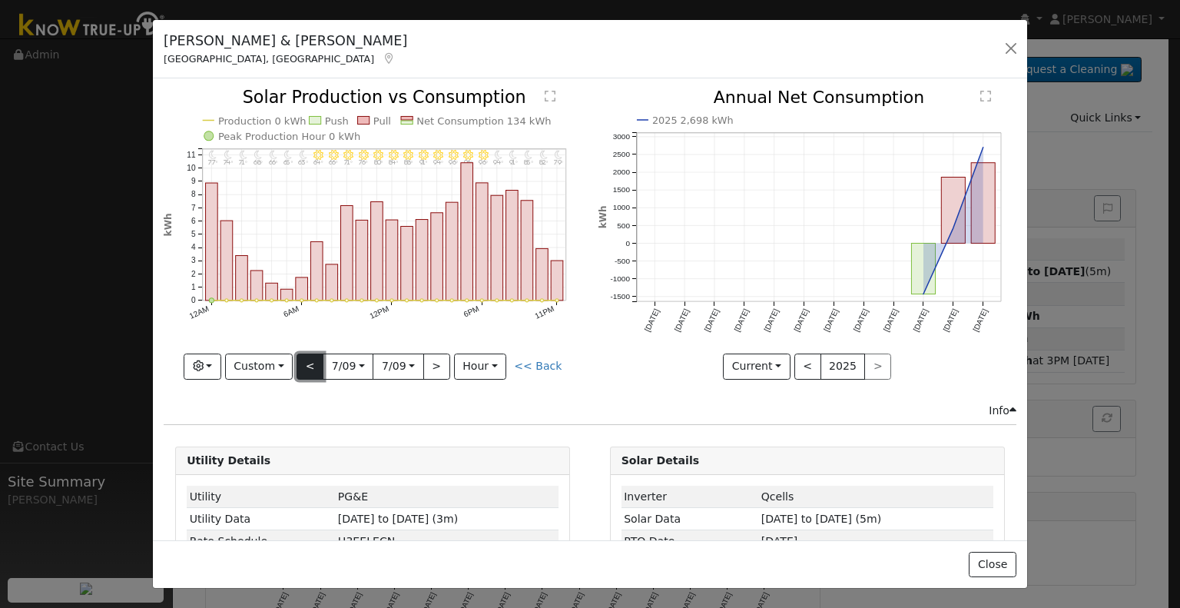
click at [316, 359] on button "<" at bounding box center [309, 366] width 27 height 26
type input "2025-07-08"
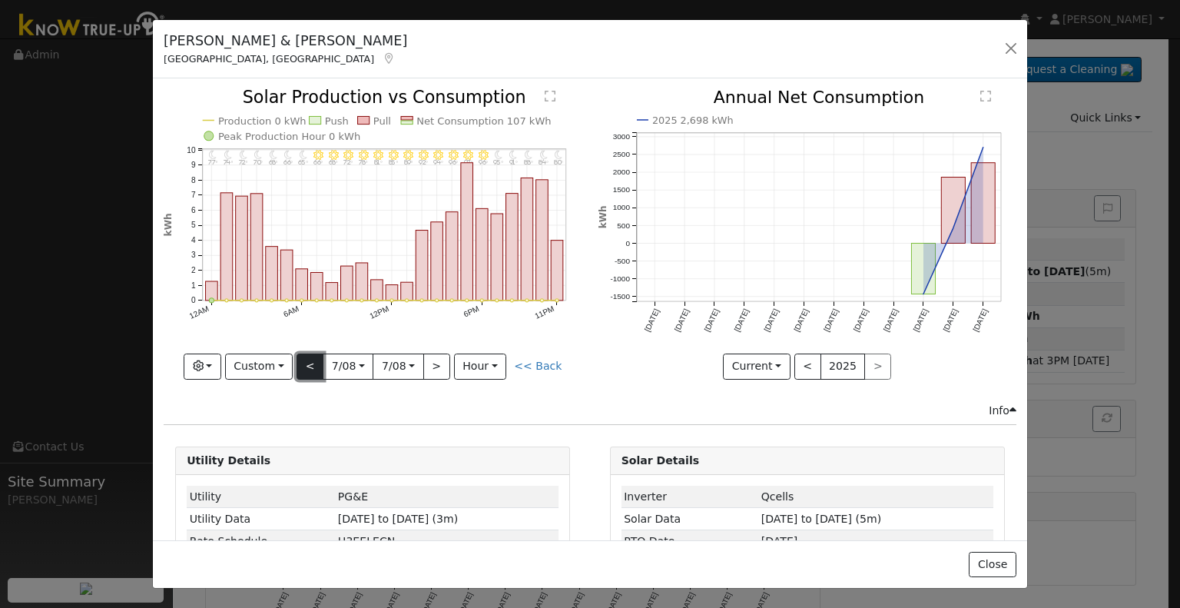
click at [316, 359] on button "<" at bounding box center [309, 366] width 27 height 26
type input "2025-07-07"
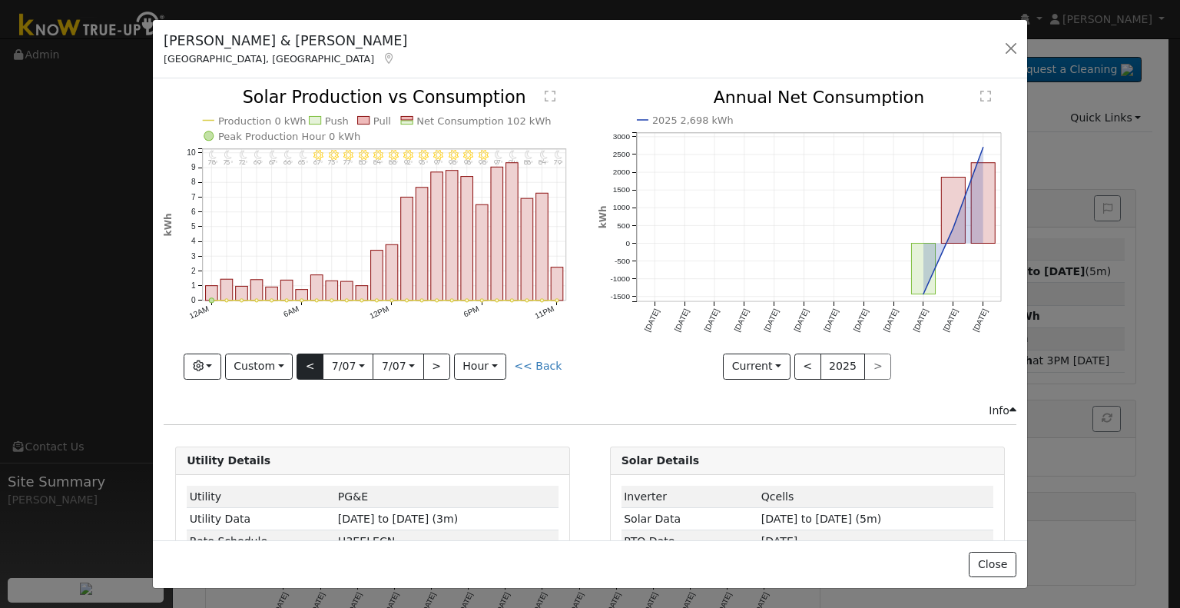
click at [316, 359] on div at bounding box center [373, 234] width 418 height 290
click at [316, 359] on button "<" at bounding box center [309, 366] width 27 height 26
type input "2025-07-06"
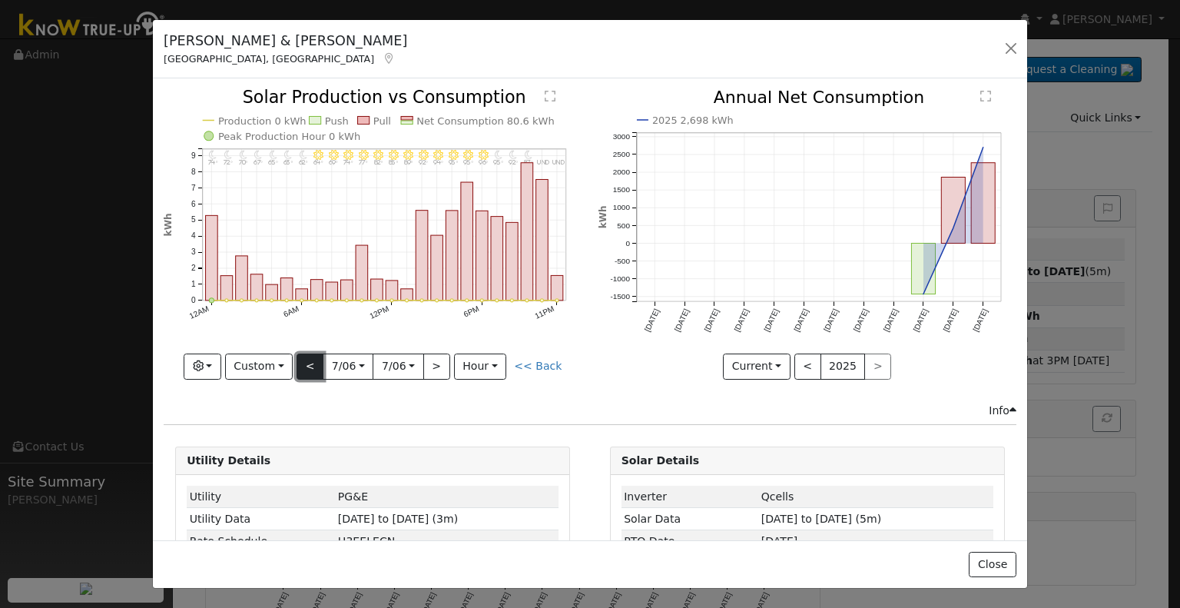
click at [316, 359] on button "<" at bounding box center [309, 366] width 27 height 26
type input "2025-07-05"
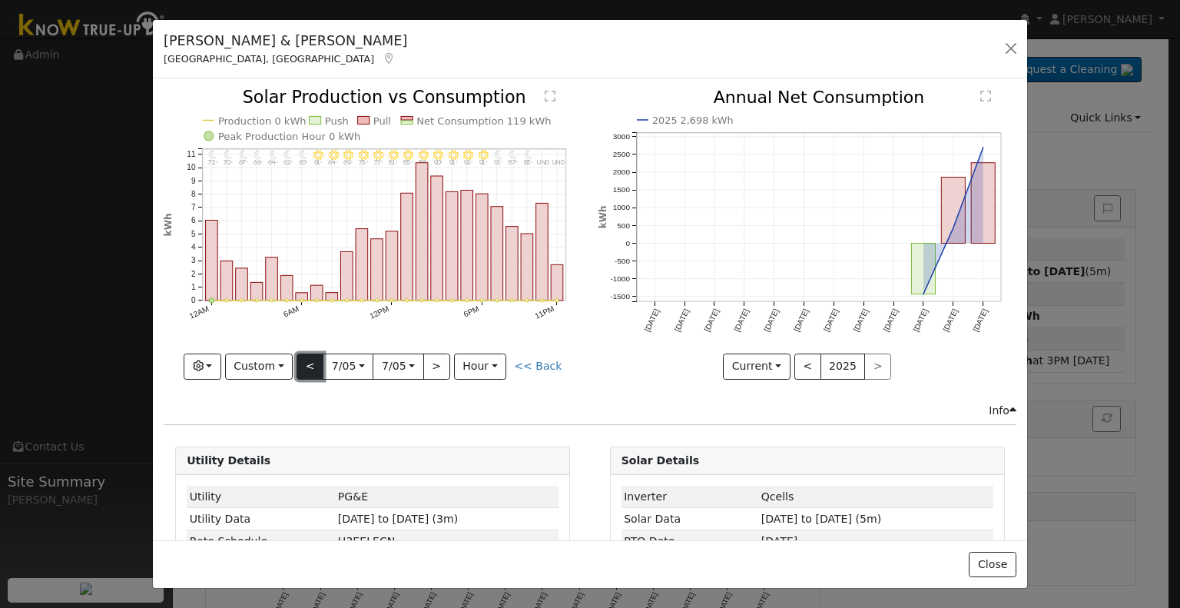
click at [312, 362] on button "<" at bounding box center [309, 366] width 27 height 26
type input "2025-07-04"
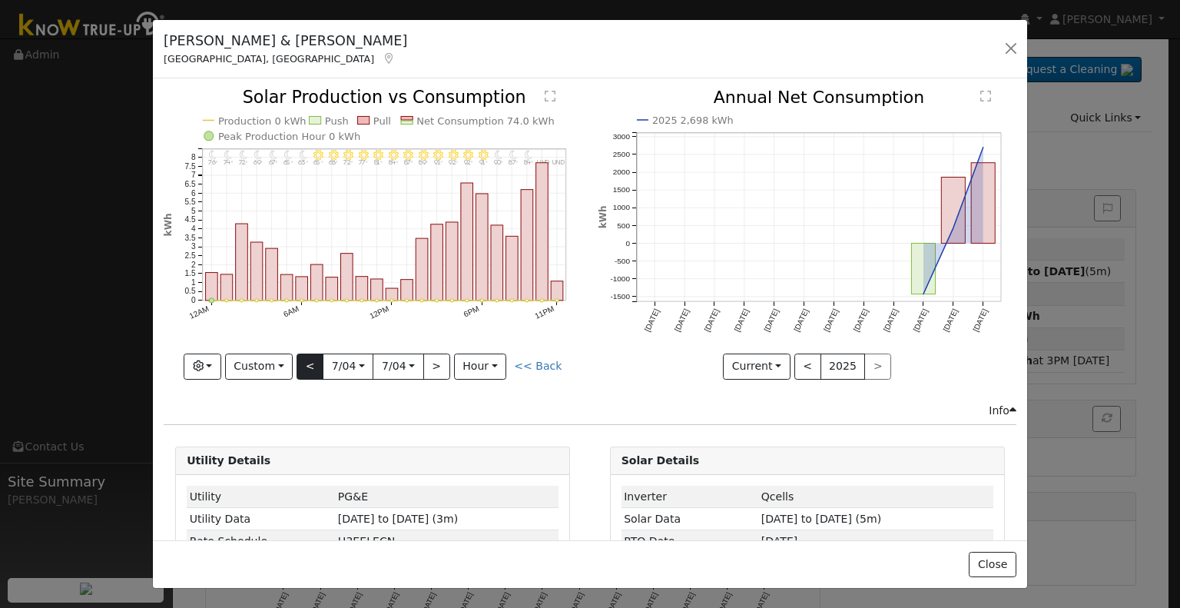
click at [312, 362] on div "11PM - undefined undefined° 10PM - undefined undefined° 9PM - Clear 84° 8PM - C…" at bounding box center [373, 234] width 418 height 290
click at [312, 362] on button "<" at bounding box center [309, 366] width 27 height 26
type input "2025-07-03"
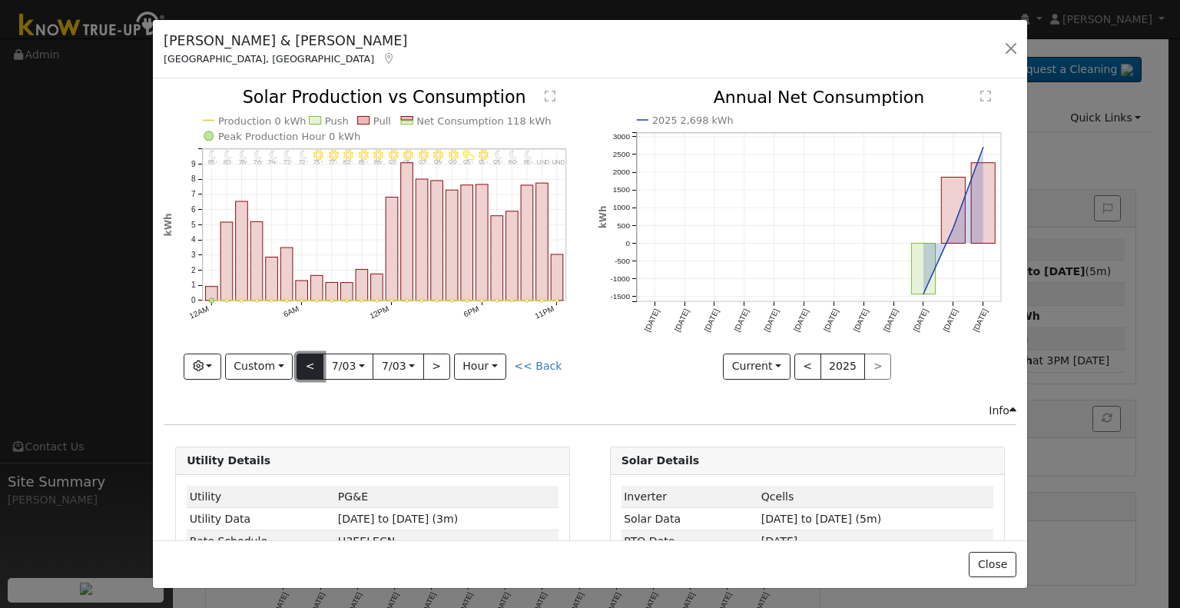
click at [312, 362] on button "<" at bounding box center [309, 366] width 27 height 26
type input "2025-07-02"
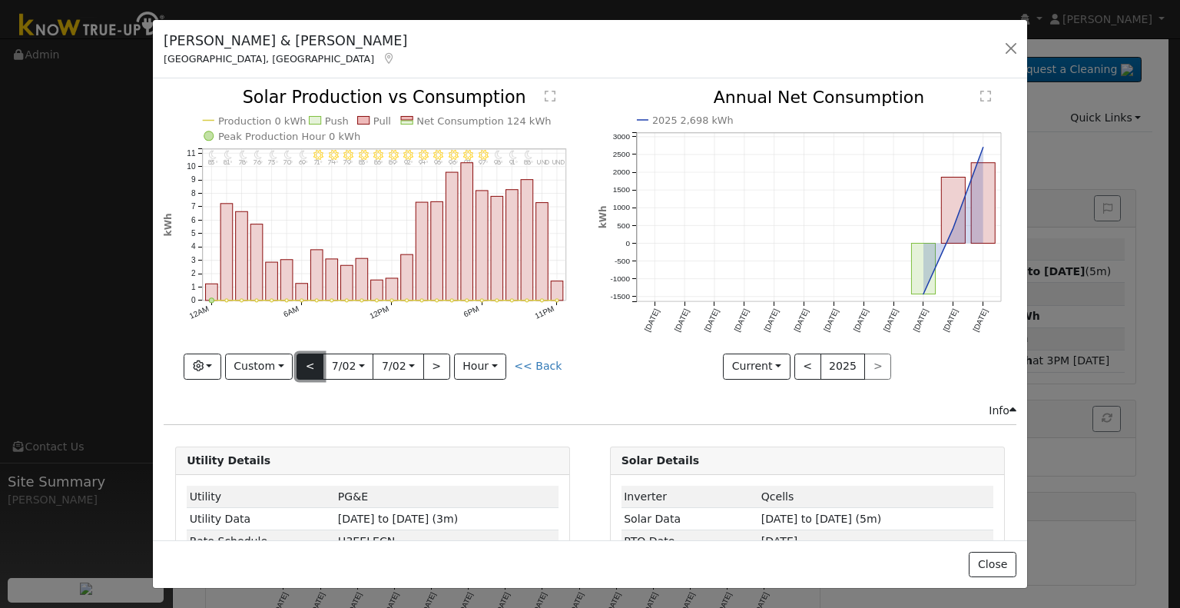
click at [312, 362] on button "<" at bounding box center [309, 366] width 27 height 26
type input "2025-07-01"
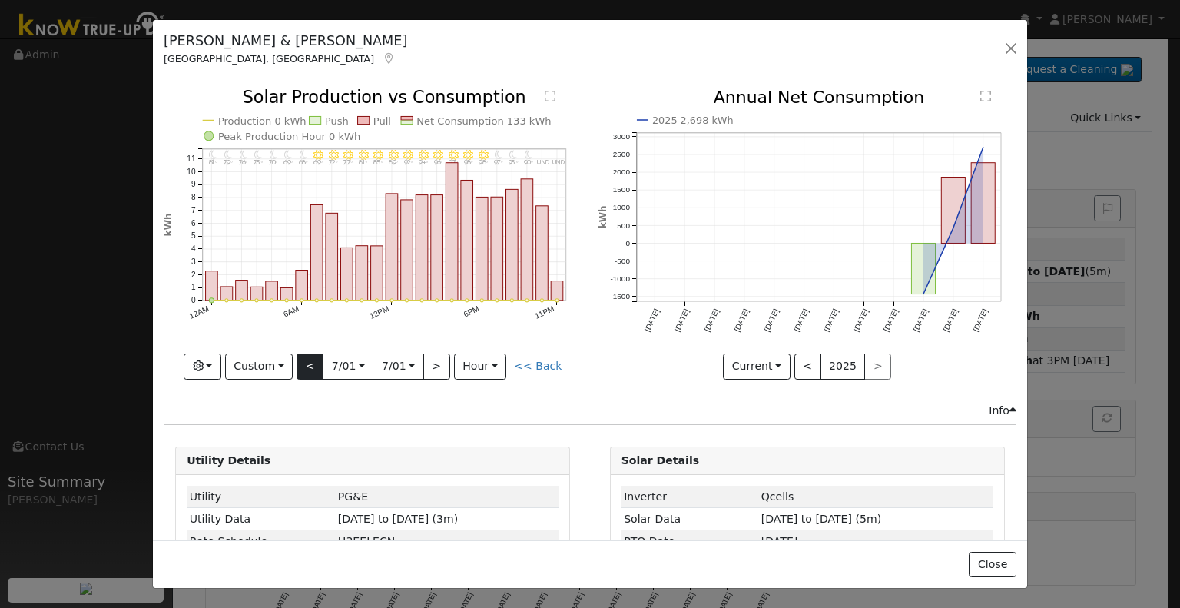
click at [312, 362] on div "11PM - undefined undefined° 10PM - undefined undefined° 9PM - Clear 90° 8PM - C…" at bounding box center [373, 234] width 418 height 290
click at [312, 362] on button "<" at bounding box center [309, 366] width 27 height 26
type input "2025-06-30"
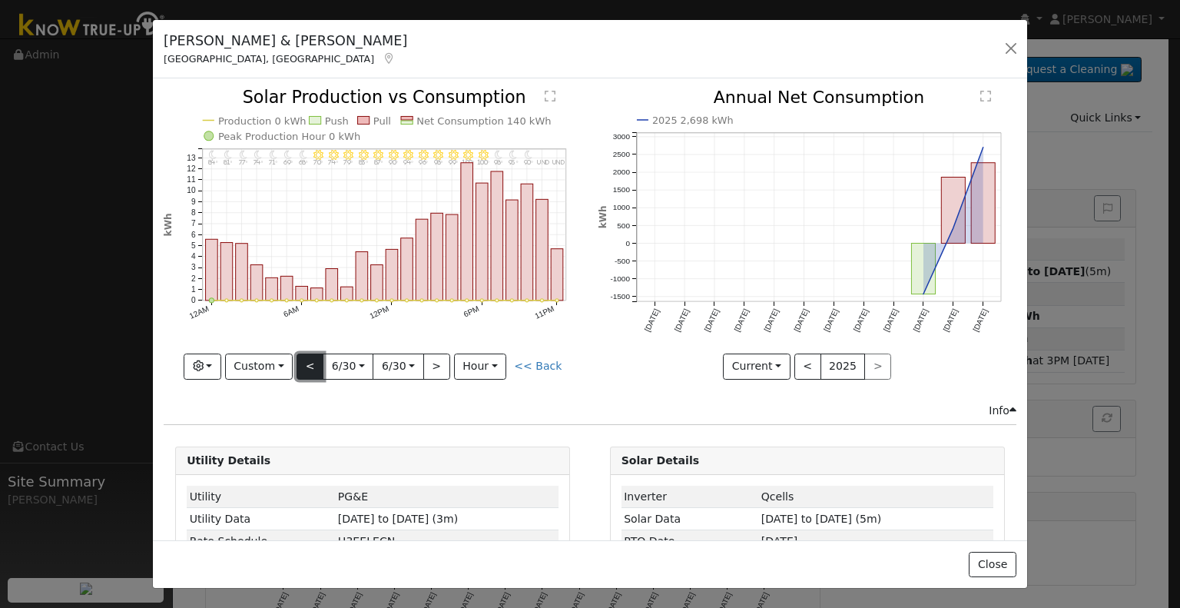
click at [312, 362] on button "<" at bounding box center [309, 366] width 27 height 26
type input "2025-06-29"
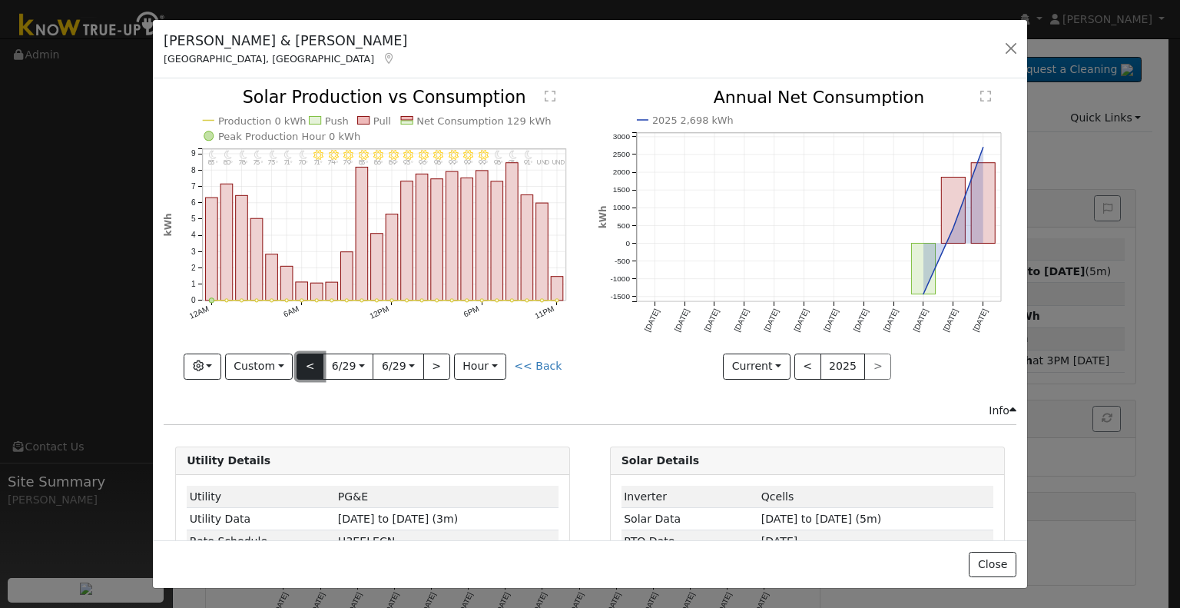
click at [312, 362] on button "<" at bounding box center [309, 366] width 27 height 26
type input "2025-06-28"
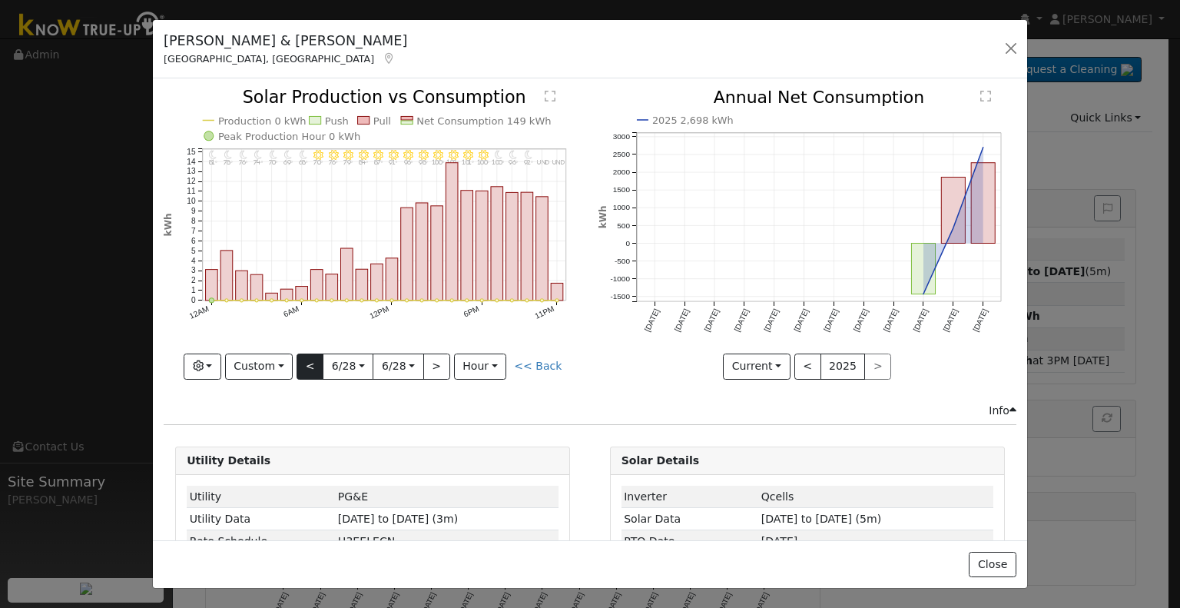
click at [312, 362] on div "11PM - undefined undefined° 10PM - undefined undefined° 9PM - Clear 92° 8PM - C…" at bounding box center [373, 234] width 418 height 290
click at [312, 362] on button "<" at bounding box center [309, 366] width 27 height 26
type input "2025-06-27"
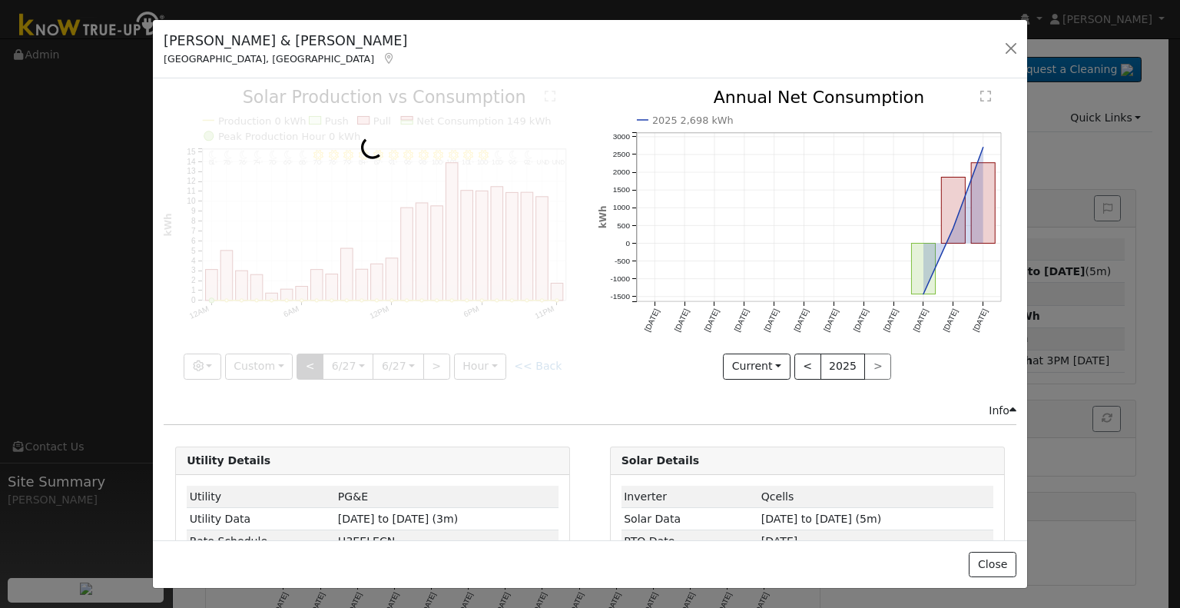
click at [312, 362] on div at bounding box center [373, 234] width 418 height 290
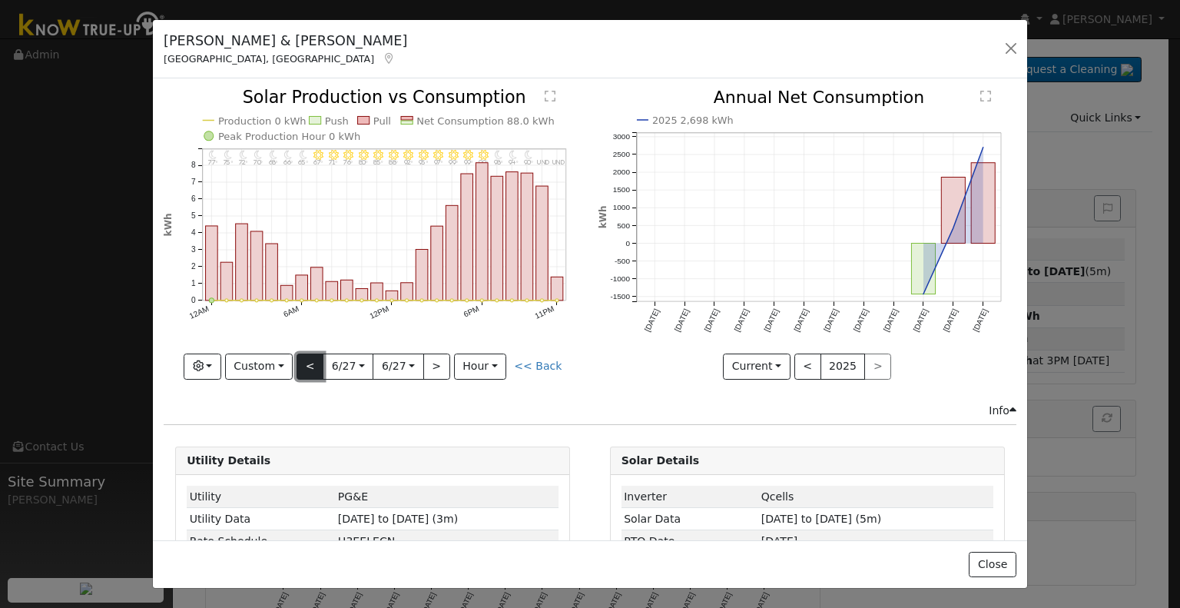
click at [312, 362] on button "<" at bounding box center [309, 366] width 27 height 26
type input "2025-06-26"
click at [312, 362] on button "<" at bounding box center [309, 366] width 27 height 26
type input "2025-06-25"
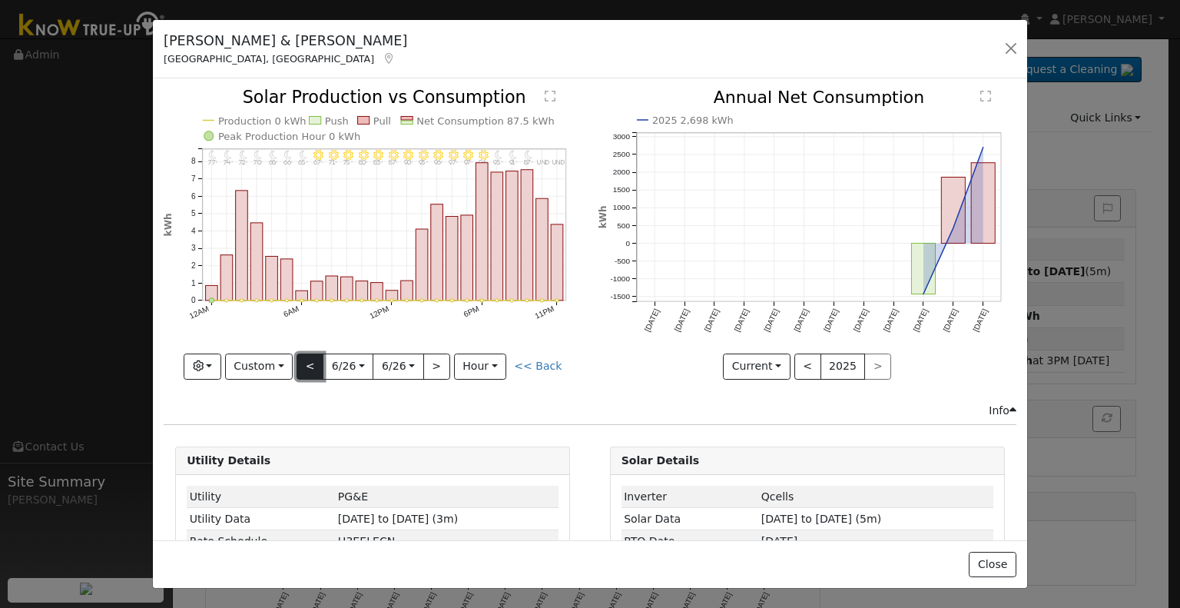
type input "2025-06-25"
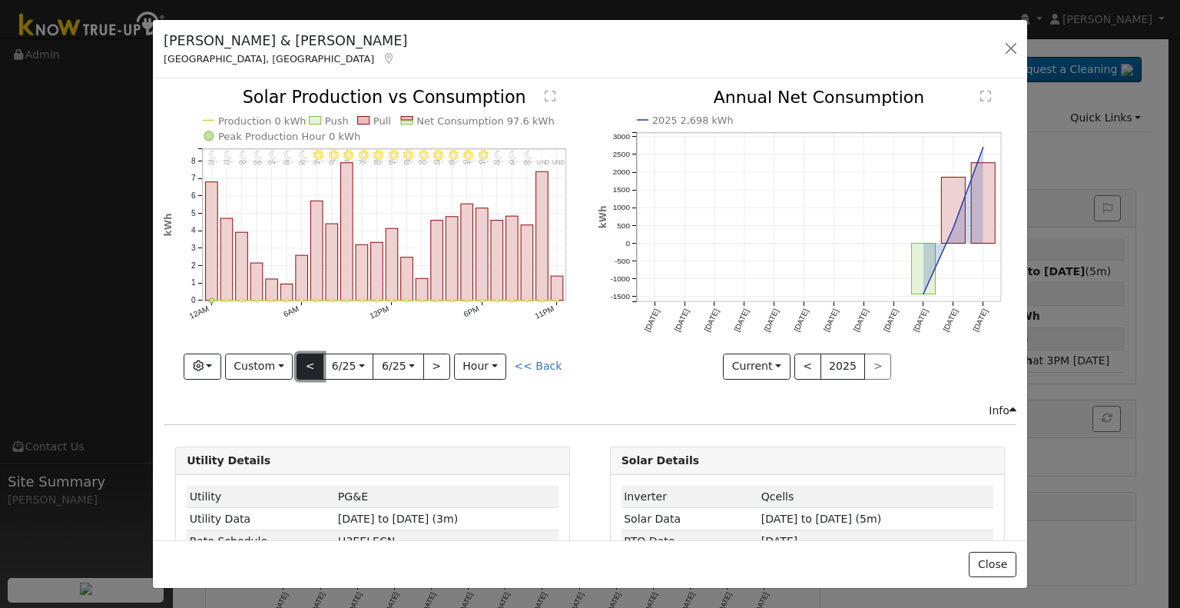
click at [312, 362] on button "<" at bounding box center [309, 366] width 27 height 26
type input "2025-06-24"
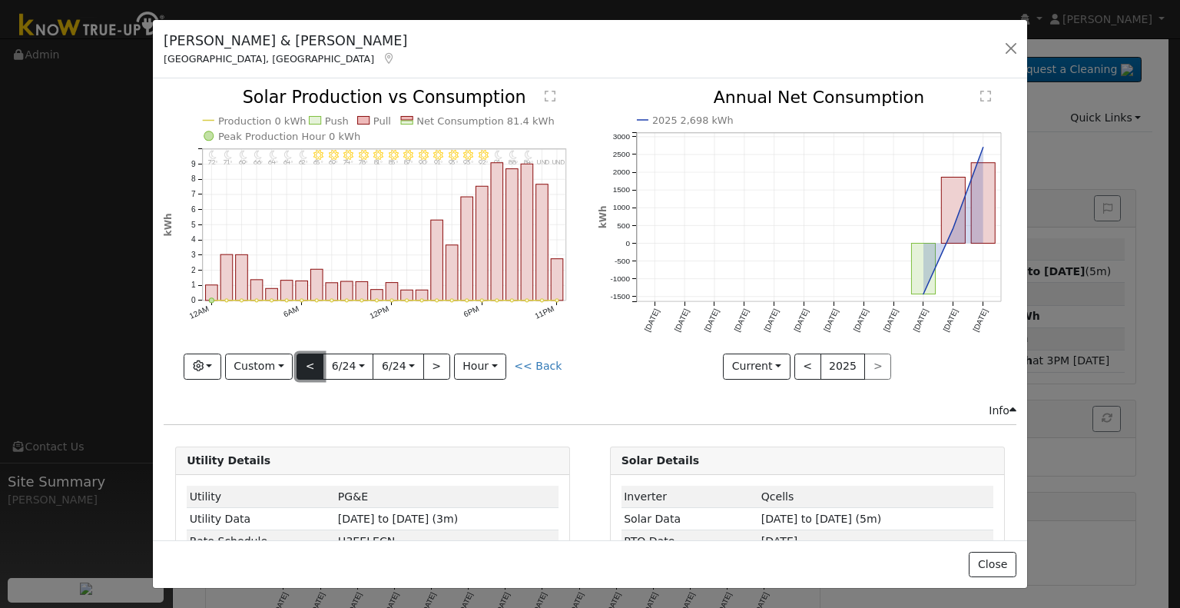
click at [312, 362] on button "<" at bounding box center [309, 366] width 27 height 26
type input "2025-06-23"
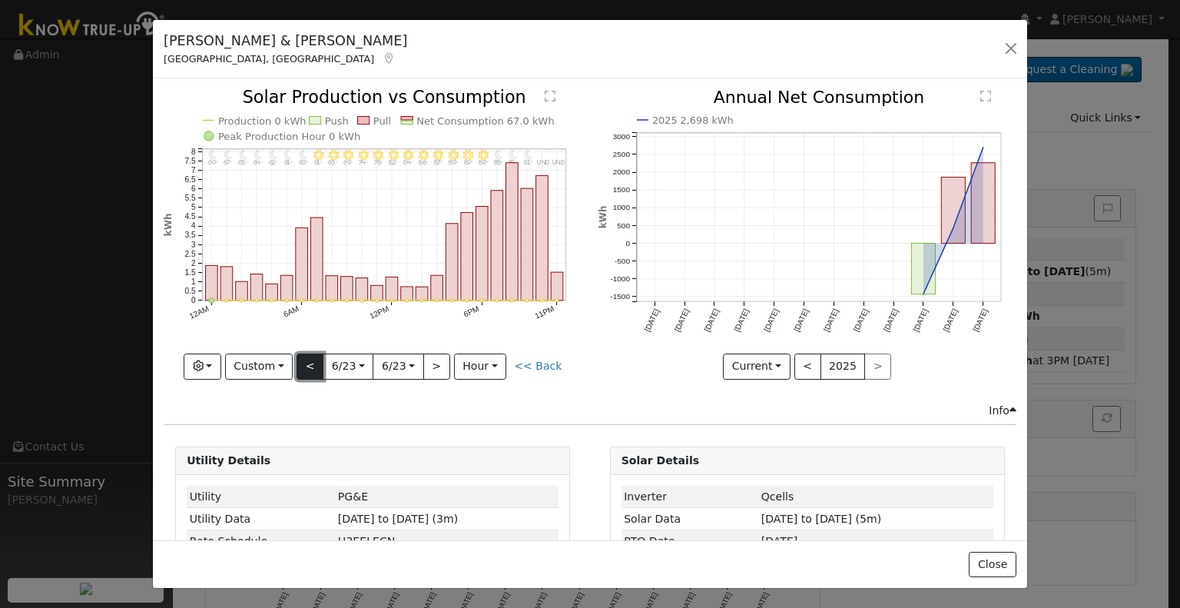
click at [312, 362] on button "<" at bounding box center [309, 366] width 27 height 26
type input "2025-06-22"
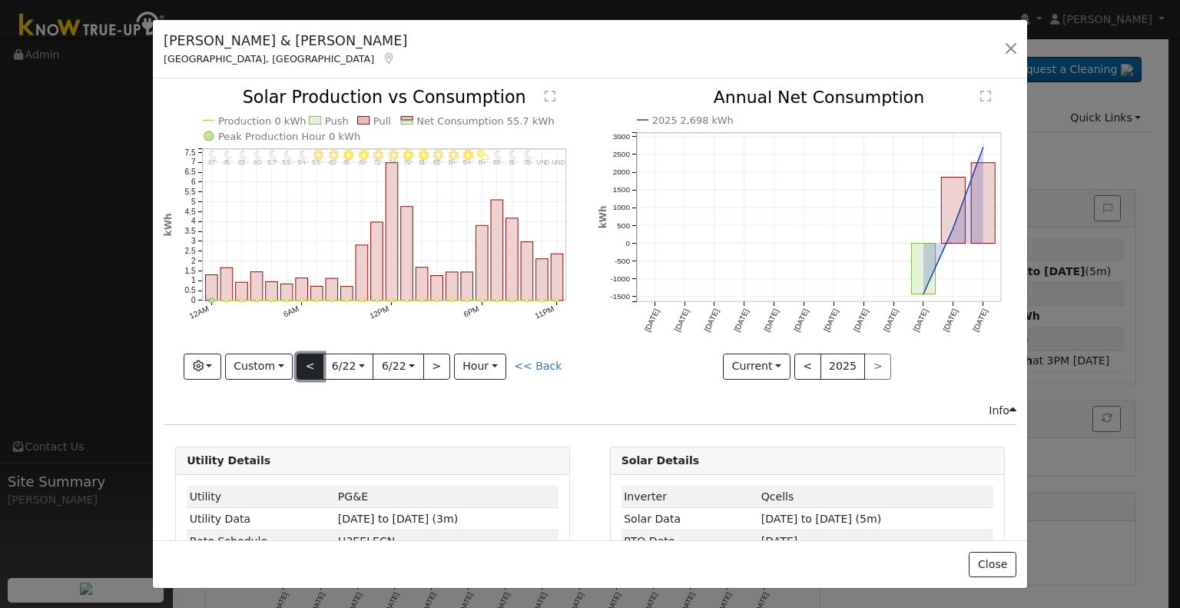
click at [312, 362] on button "<" at bounding box center [309, 366] width 27 height 26
type input "2025-06-21"
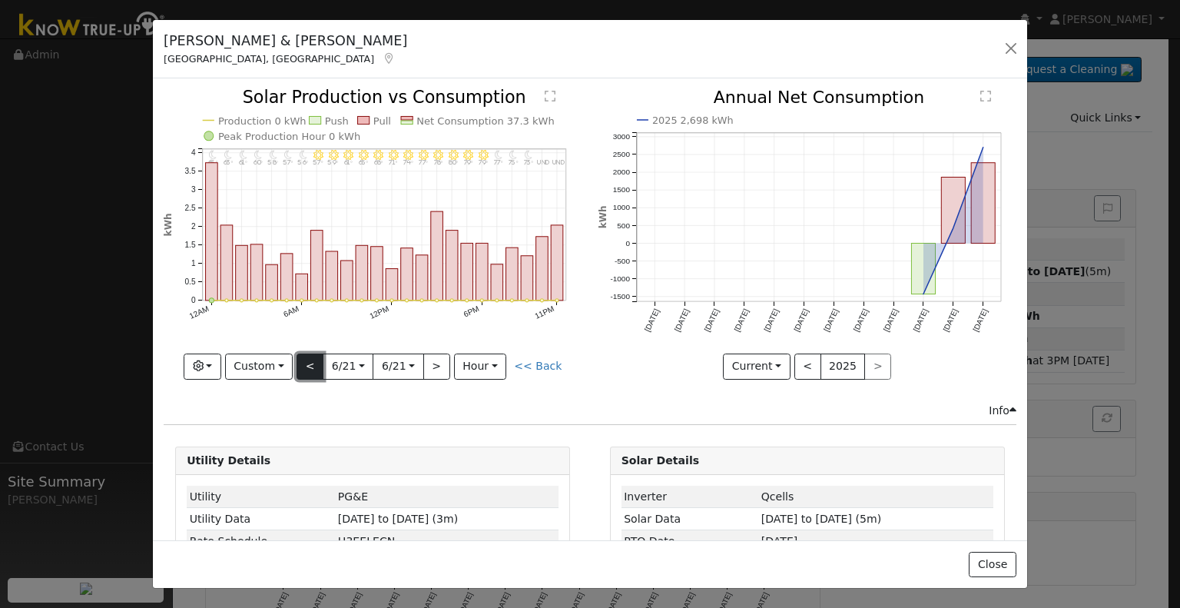
click at [312, 362] on button "<" at bounding box center [309, 366] width 27 height 26
type input "2025-06-20"
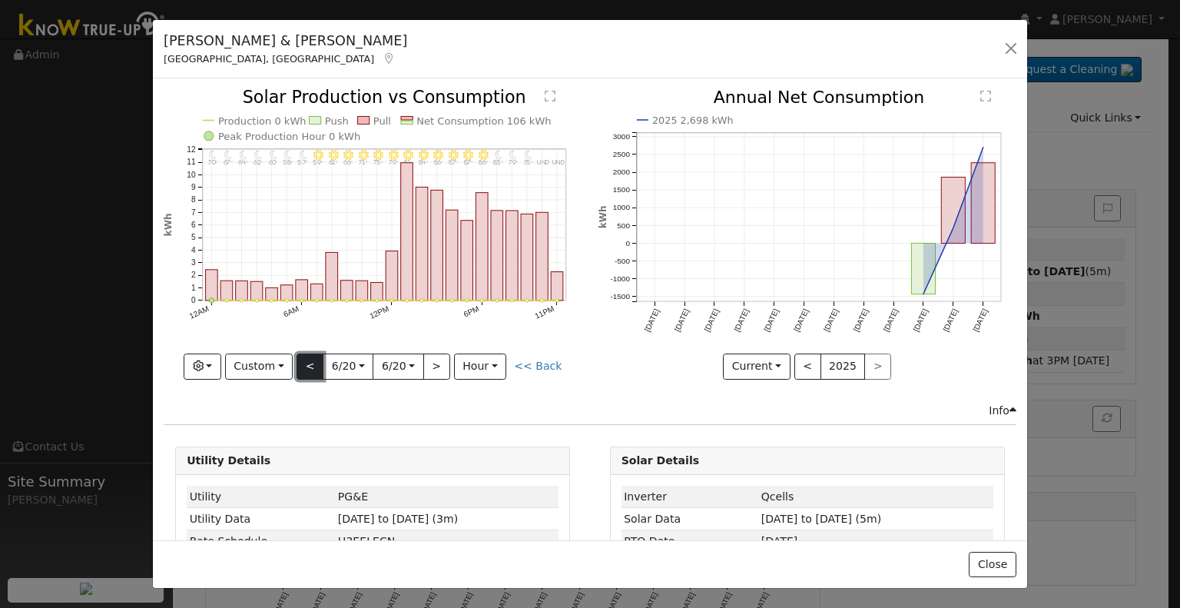
click at [312, 362] on button "<" at bounding box center [309, 366] width 27 height 26
type input "2025-06-19"
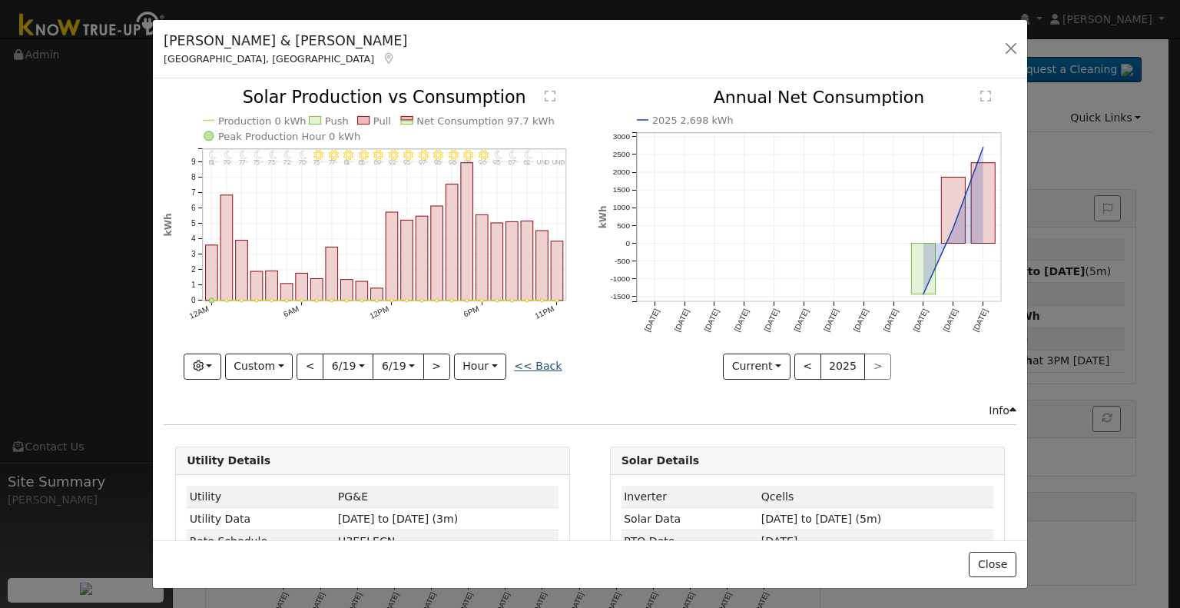
click at [531, 367] on link "<< Back" at bounding box center [538, 365] width 48 height 12
type input "2025-06-24"
type input "2025-07-23"
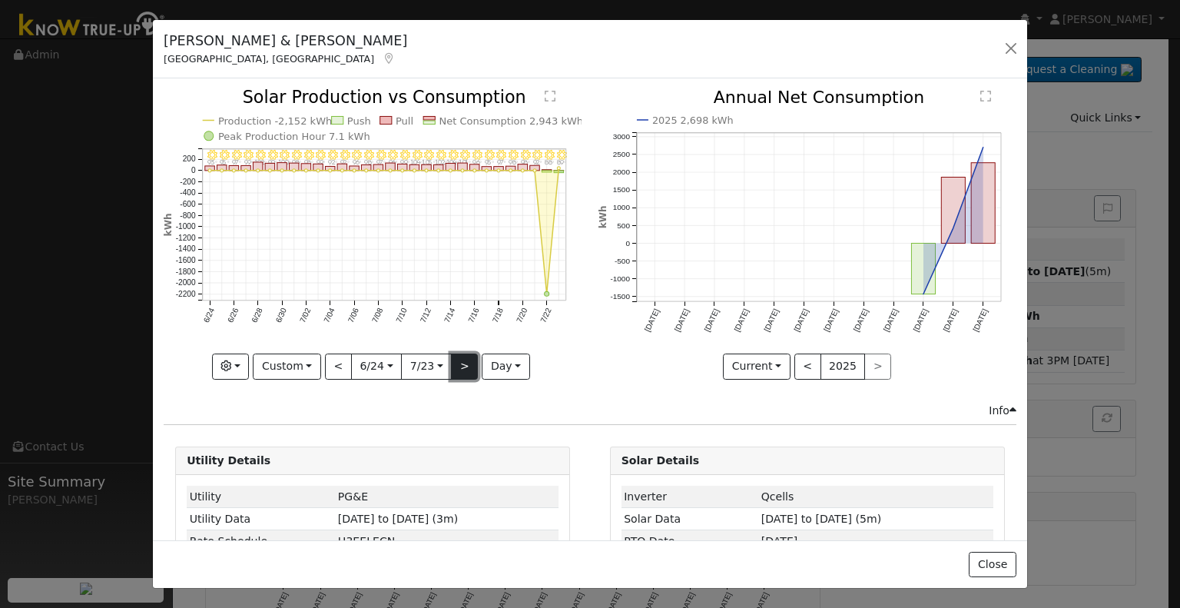
click at [469, 364] on button ">" at bounding box center [464, 366] width 27 height 26
type input "2025-07-24"
type input "2025-08-22"
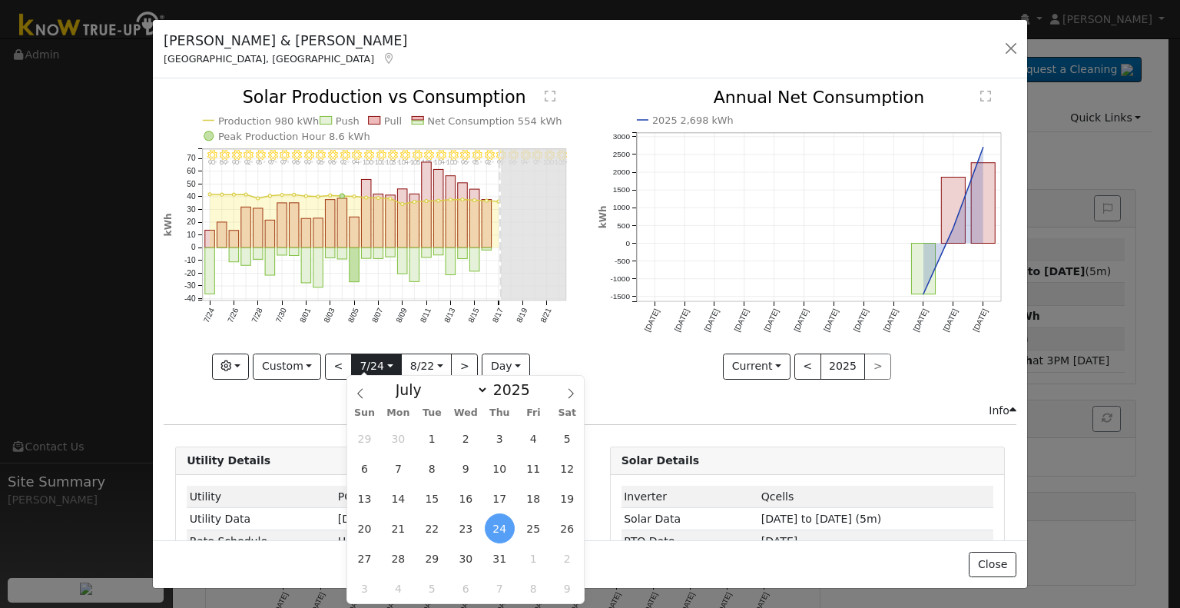
click at [387, 364] on input "2025-07-24" at bounding box center [376, 366] width 49 height 25
click at [525, 531] on span "25" at bounding box center [533, 528] width 30 height 30
type input "2025-07-25"
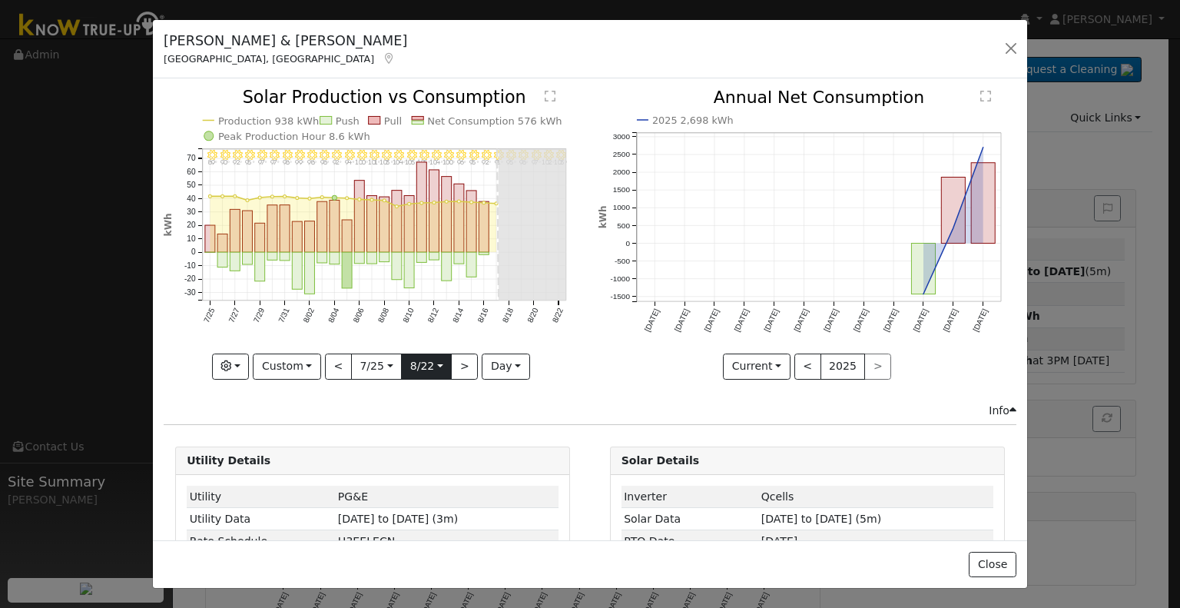
click at [430, 362] on input "2025-08-22" at bounding box center [426, 366] width 49 height 25
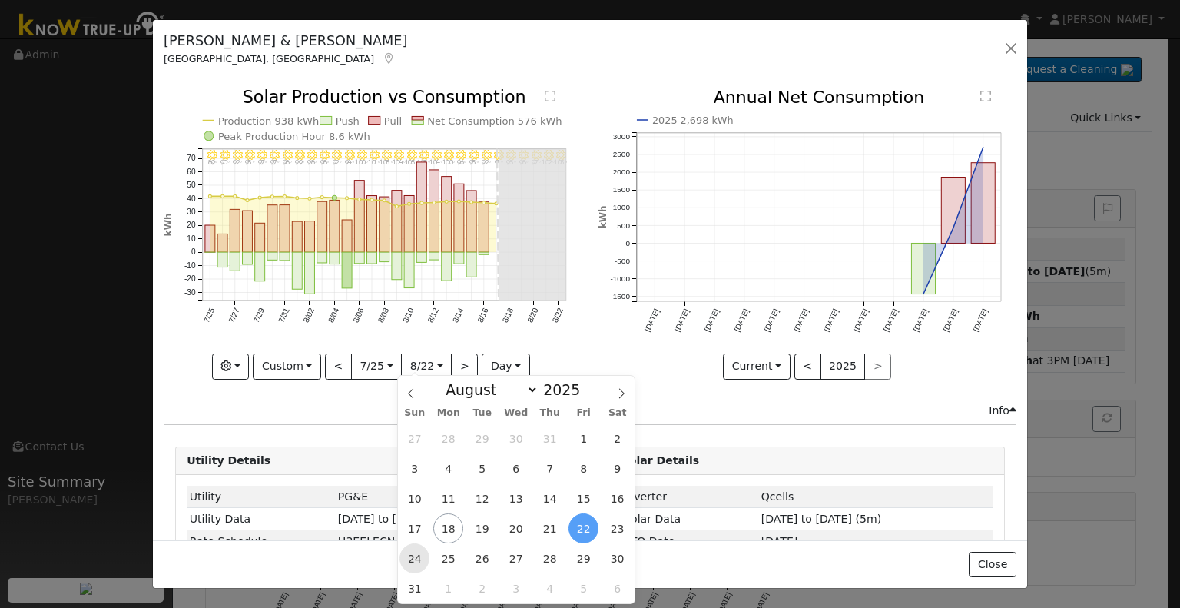
click at [420, 555] on span "24" at bounding box center [414, 558] width 30 height 30
type input "2025-08-24"
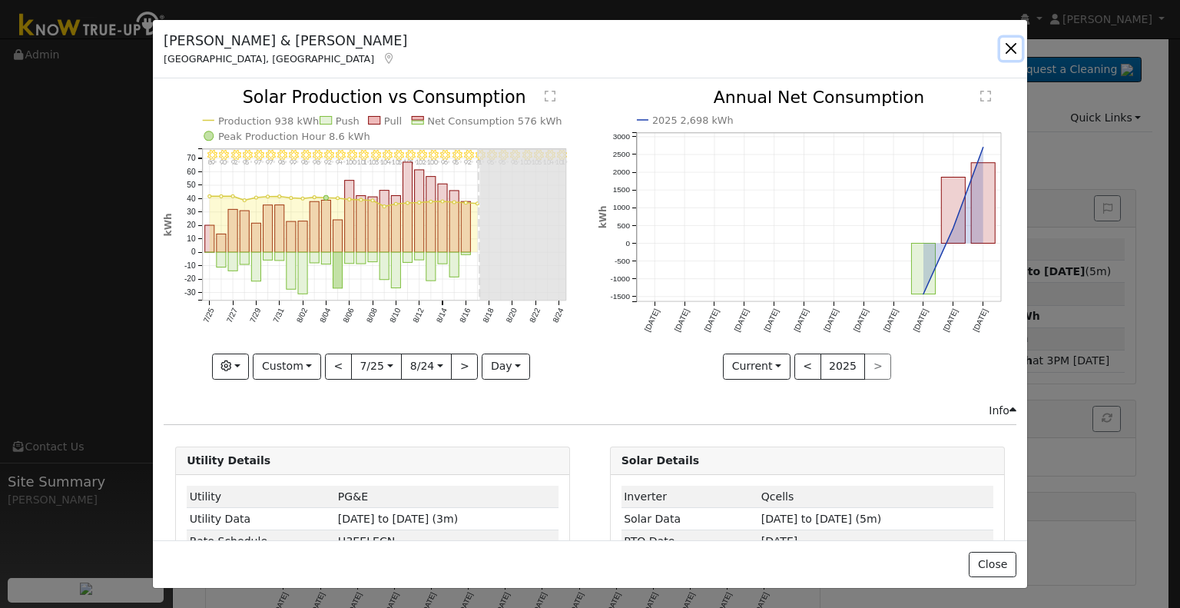
click at [1014, 48] on button "button" at bounding box center [1011, 49] width 22 height 22
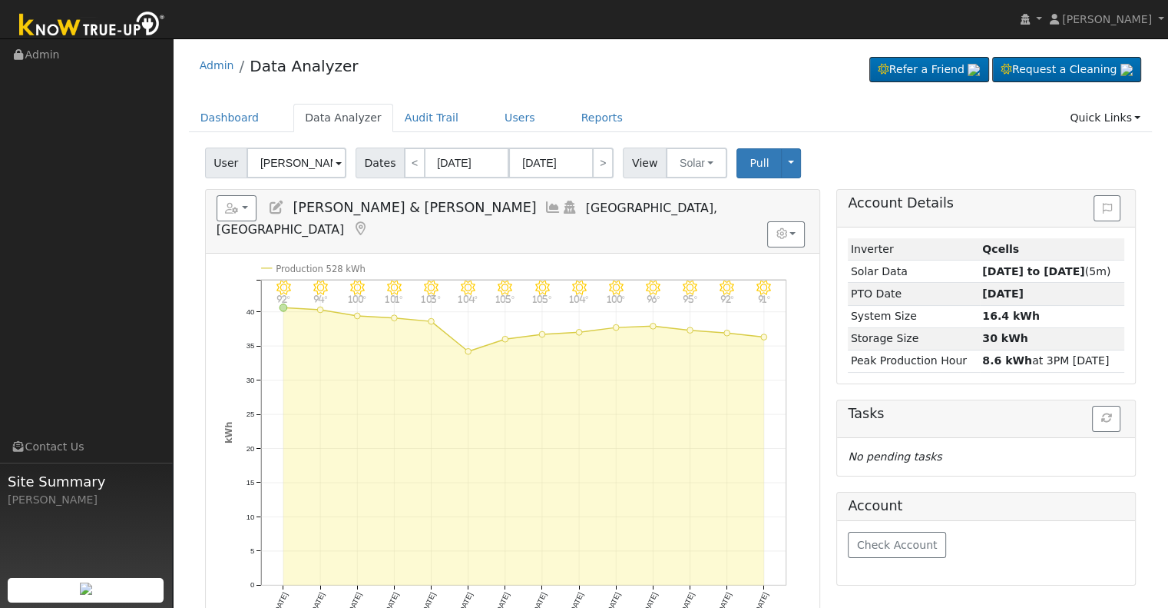
click at [545, 204] on icon at bounding box center [553, 207] width 17 height 14
